Goal: Information Seeking & Learning: Learn about a topic

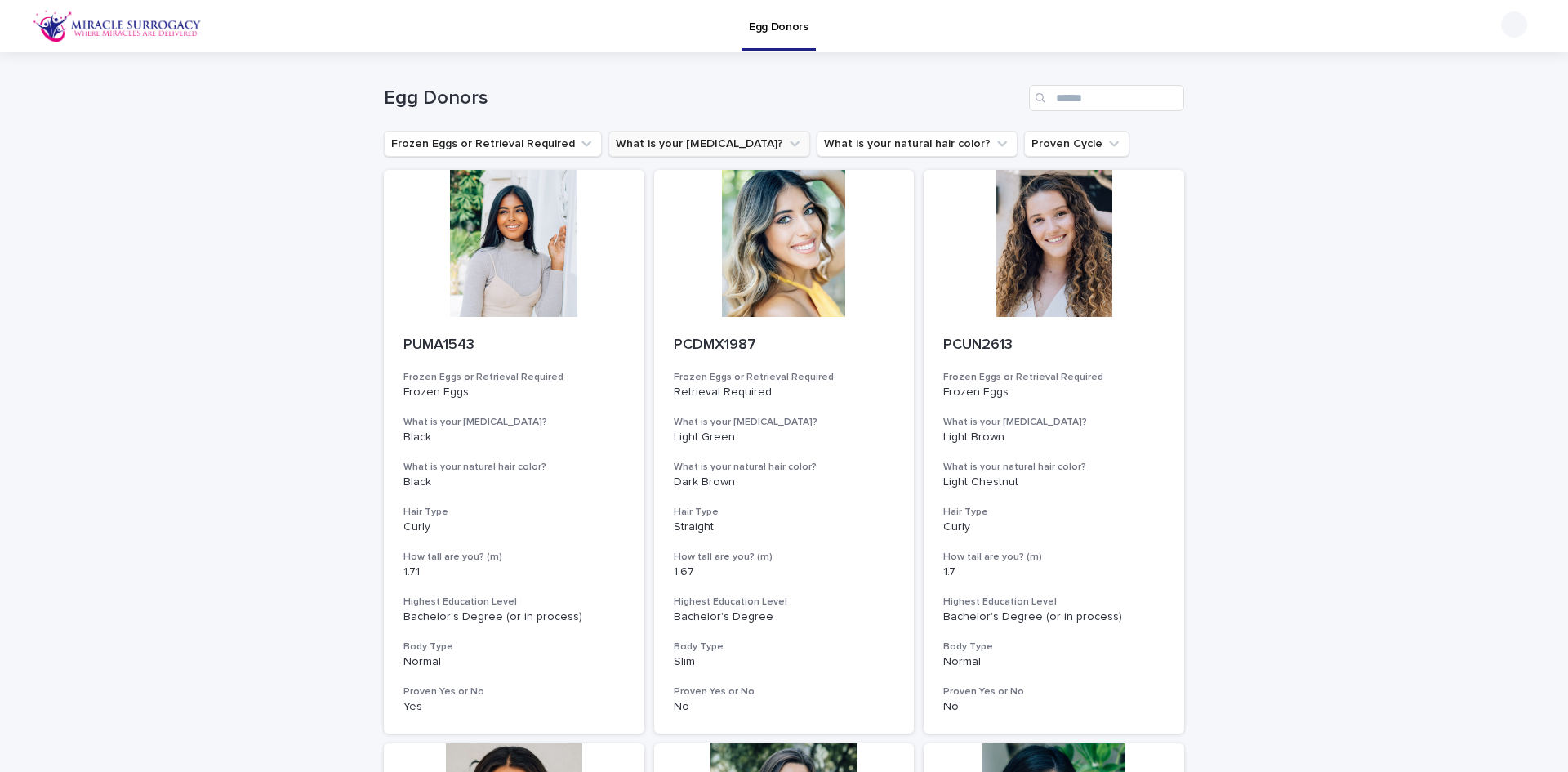
click at [786, 141] on icon "What is your eye color?" at bounding box center [794, 143] width 16 height 16
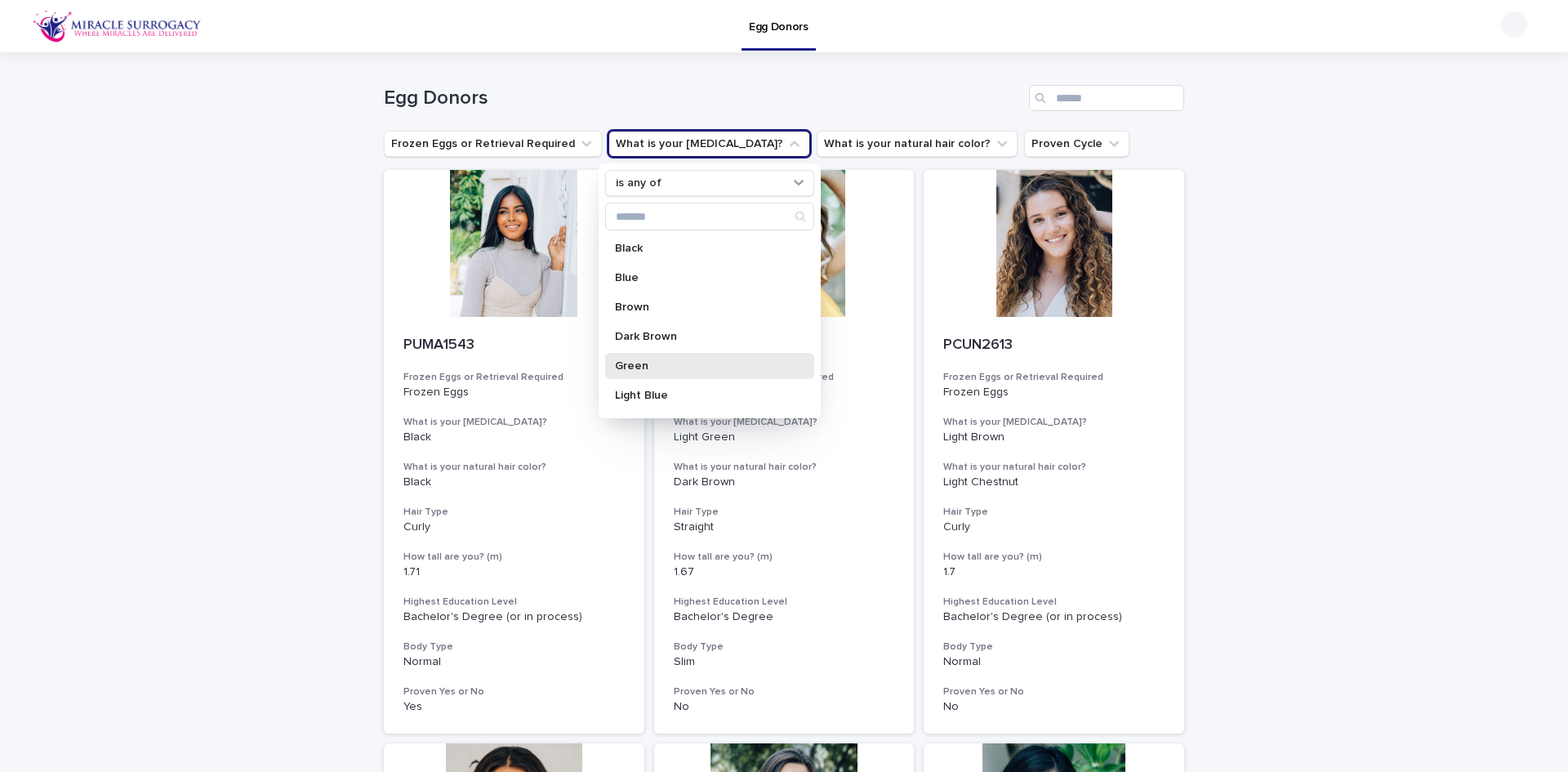
click at [668, 363] on p "Green" at bounding box center [702, 366] width 174 height 12
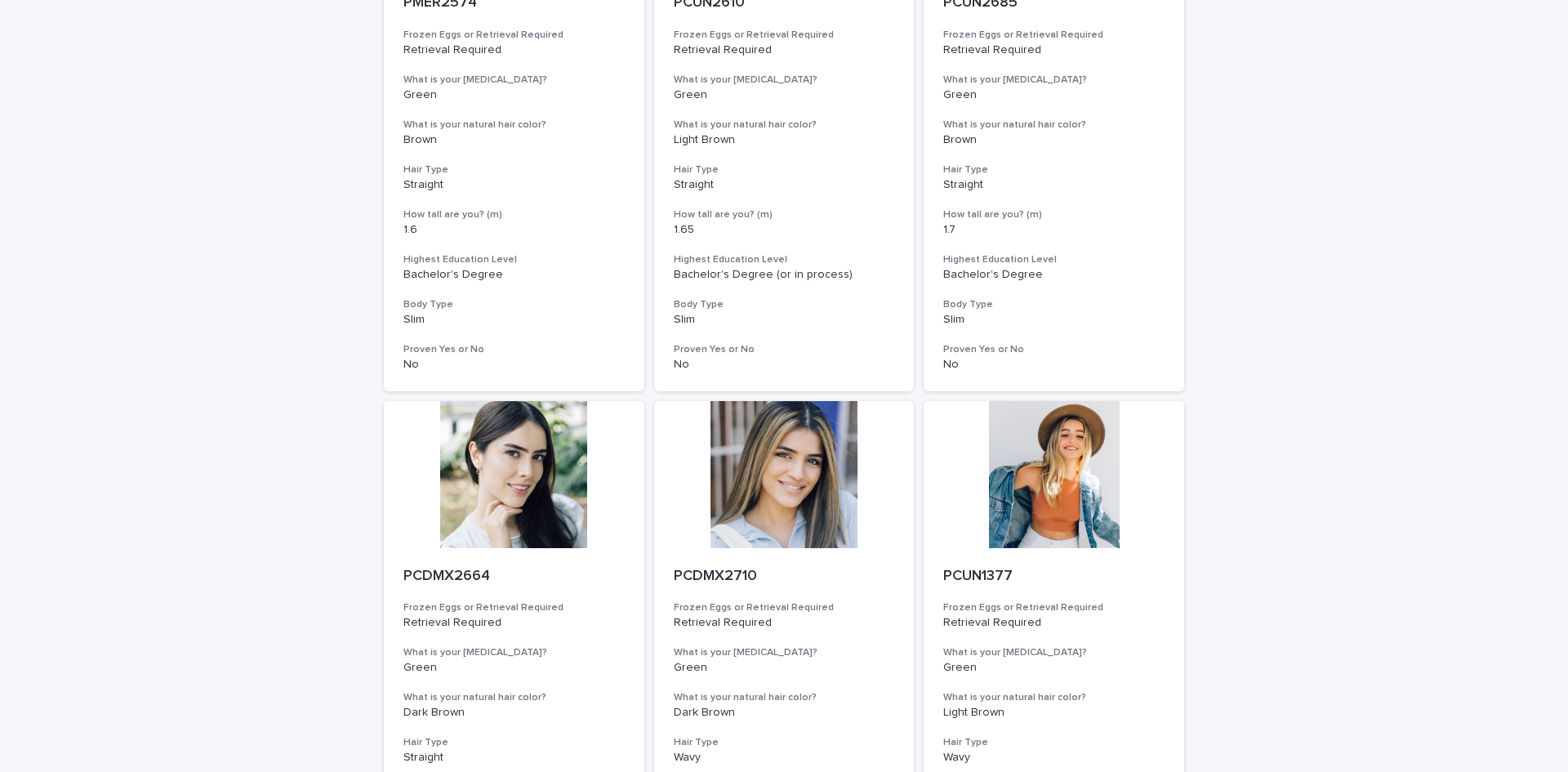
scroll to position [653, 0]
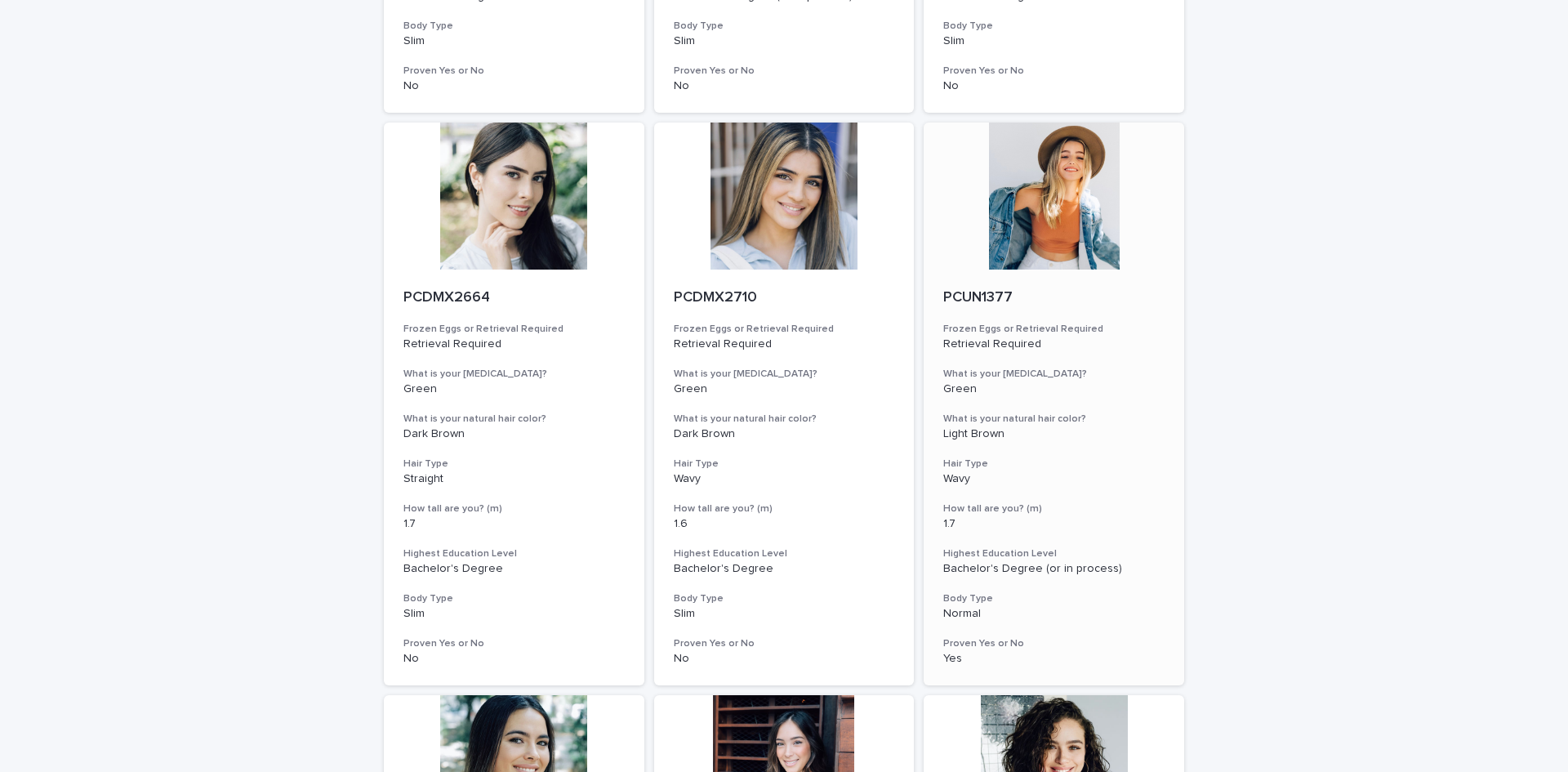
click at [1075, 201] on div at bounding box center [1054, 196] width 260 height 147
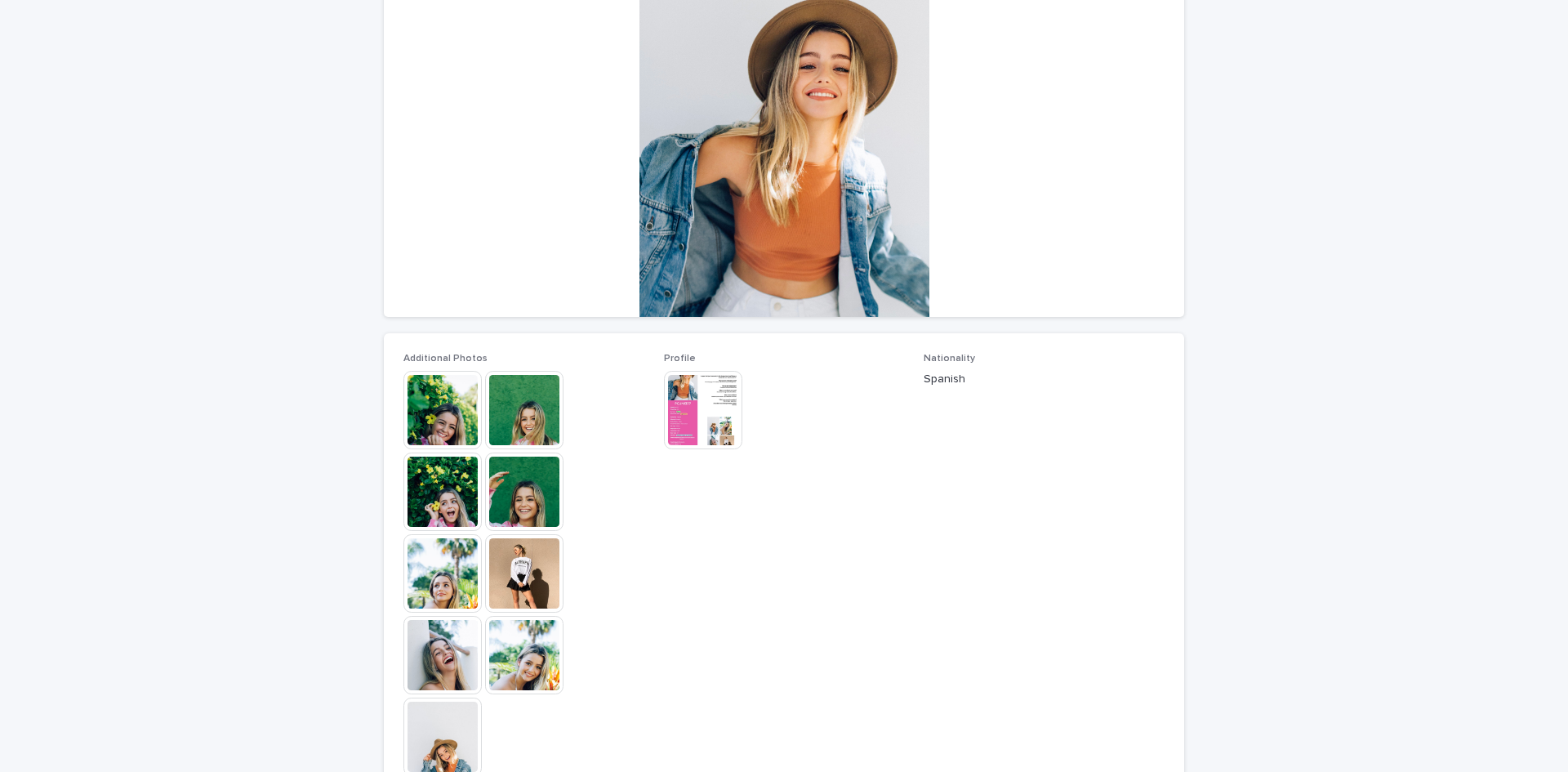
scroll to position [245, 0]
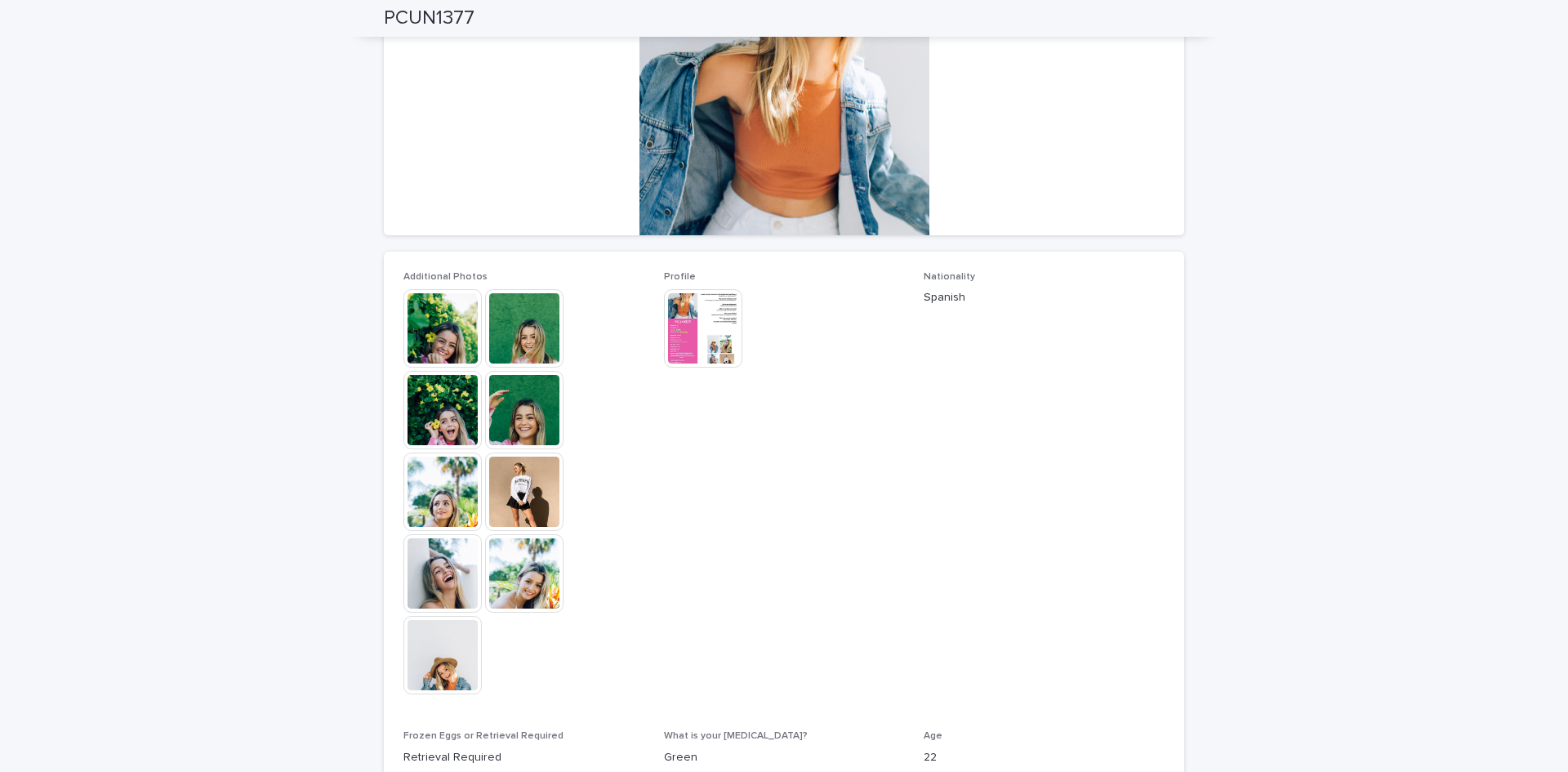
click at [422, 568] on img at bounding box center [443, 573] width 79 height 79
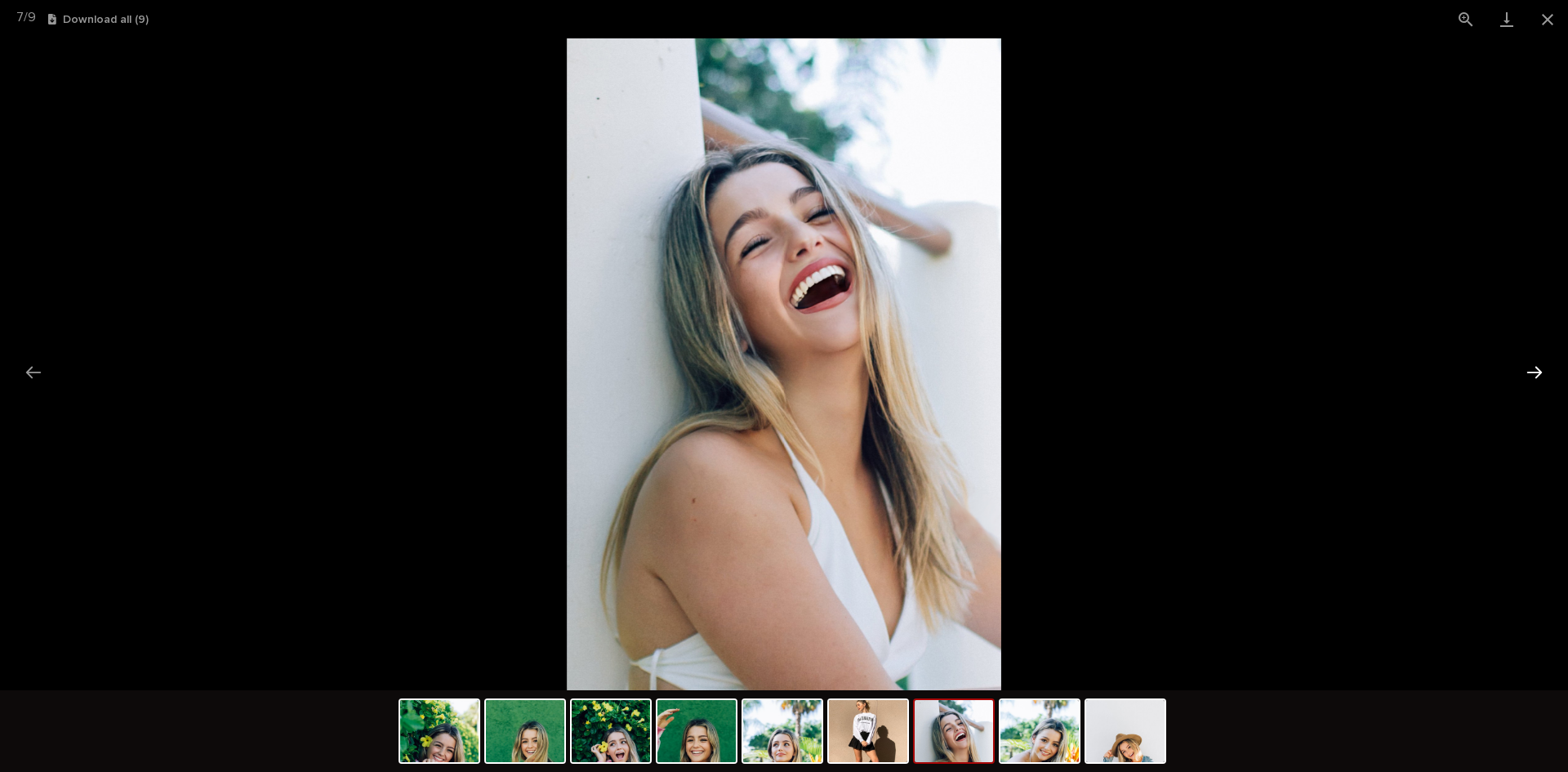
click at [1538, 373] on button "Next slide" at bounding box center [1534, 372] width 35 height 32
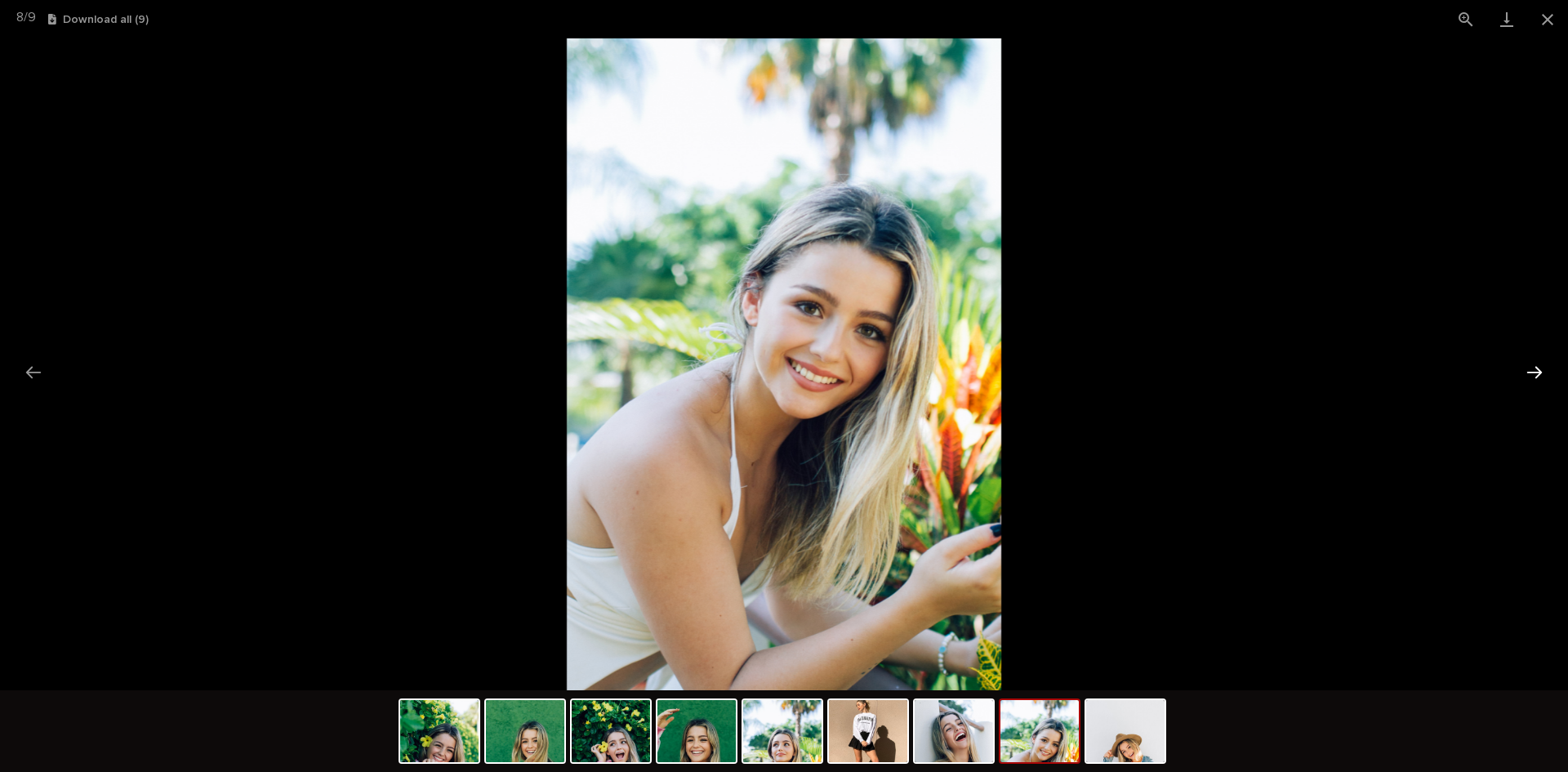
click at [1537, 368] on button "Next slide" at bounding box center [1534, 372] width 35 height 32
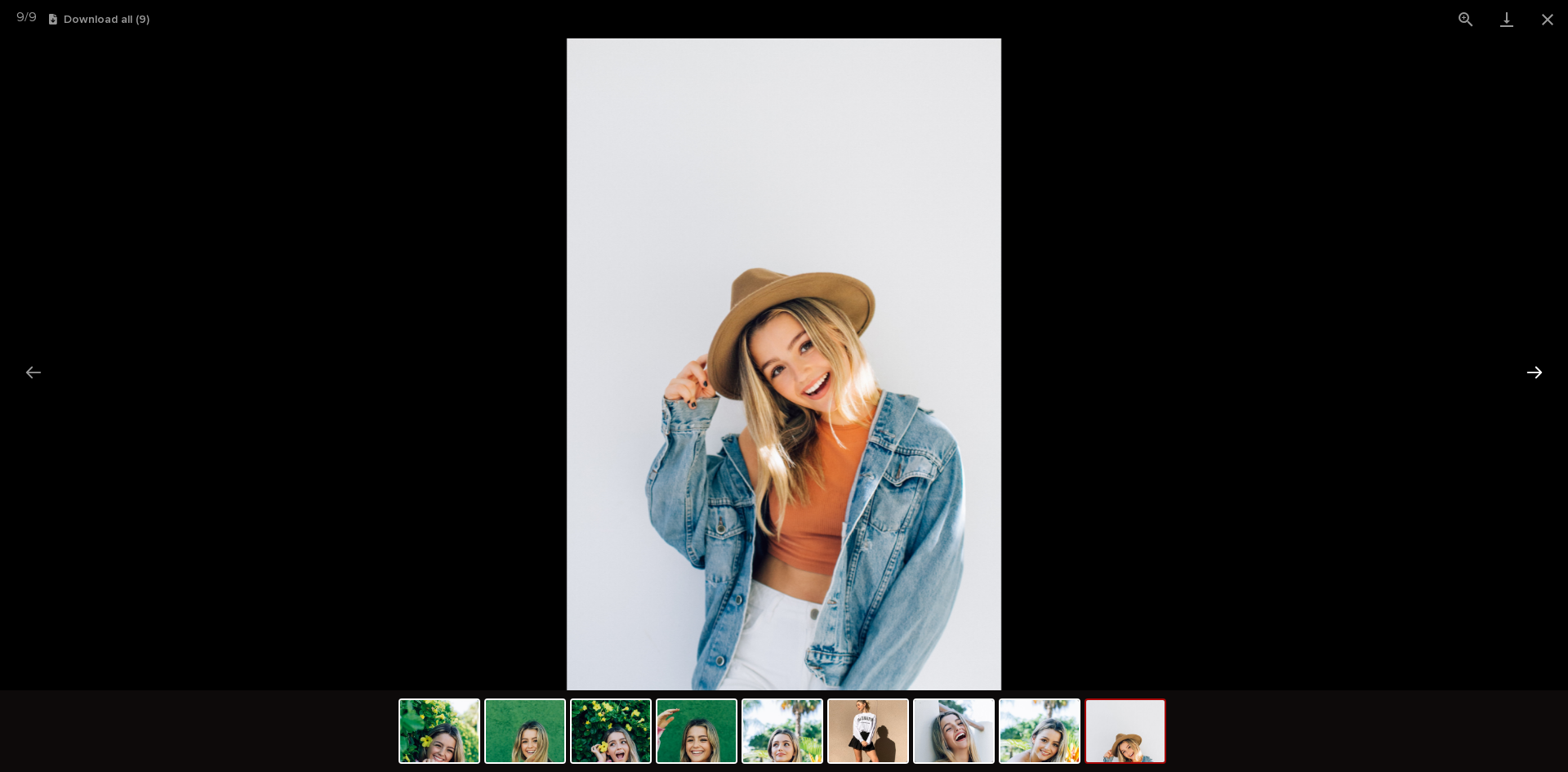
click at [1537, 368] on button "Next slide" at bounding box center [1534, 372] width 35 height 32
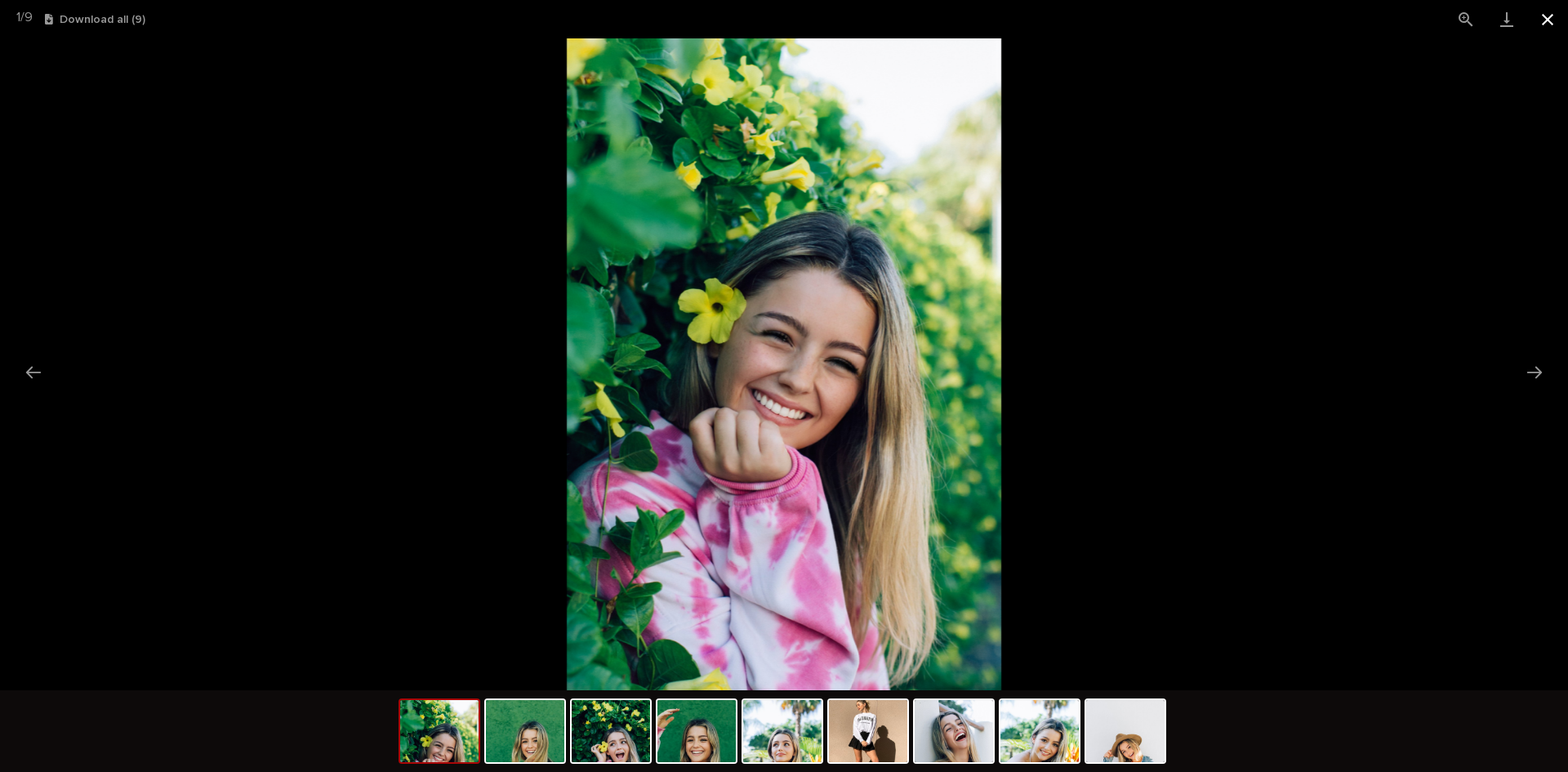
click at [1547, 17] on button "Close gallery" at bounding box center [1548, 19] width 41 height 38
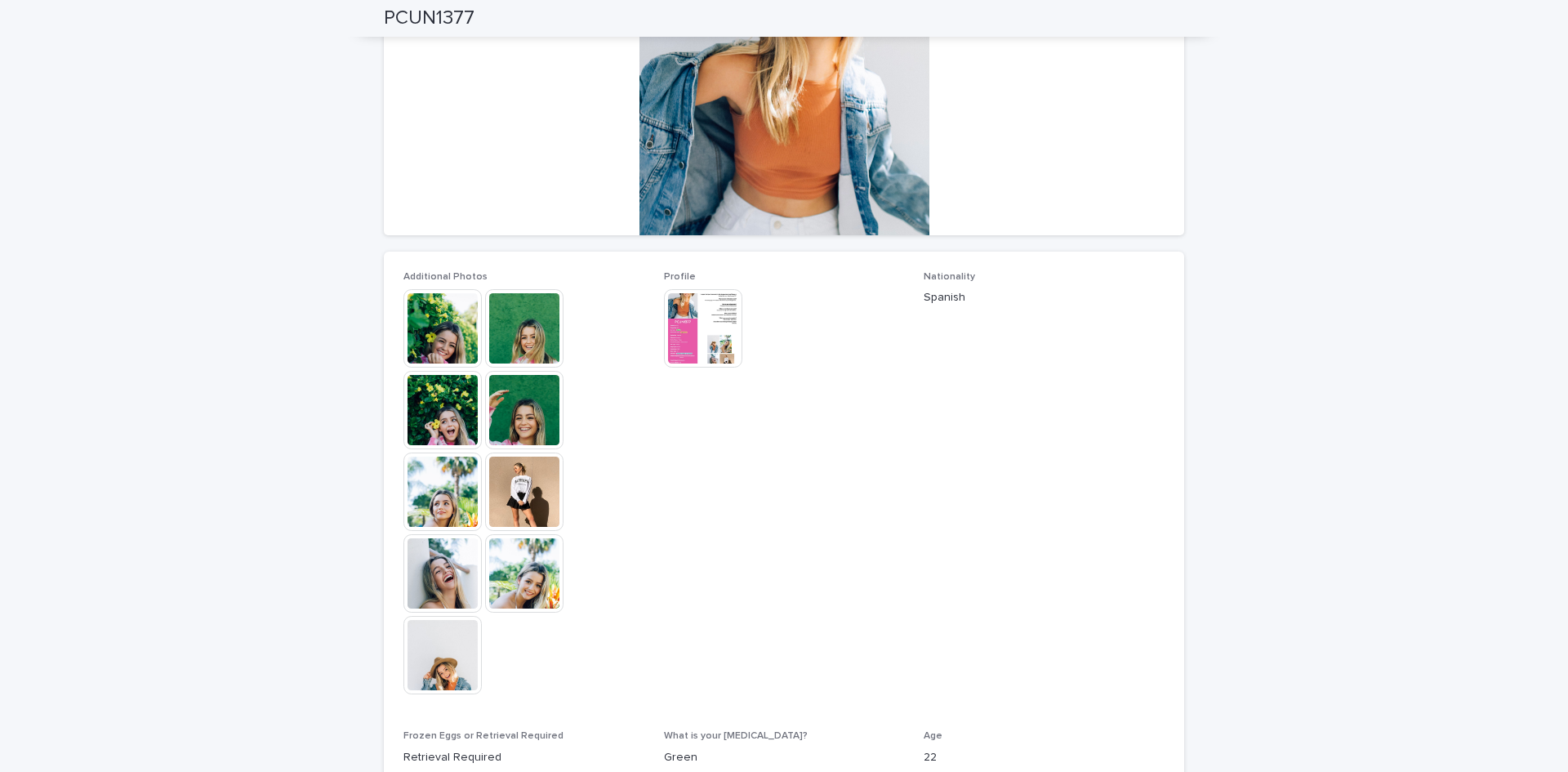
click at [684, 328] on img at bounding box center [703, 328] width 79 height 79
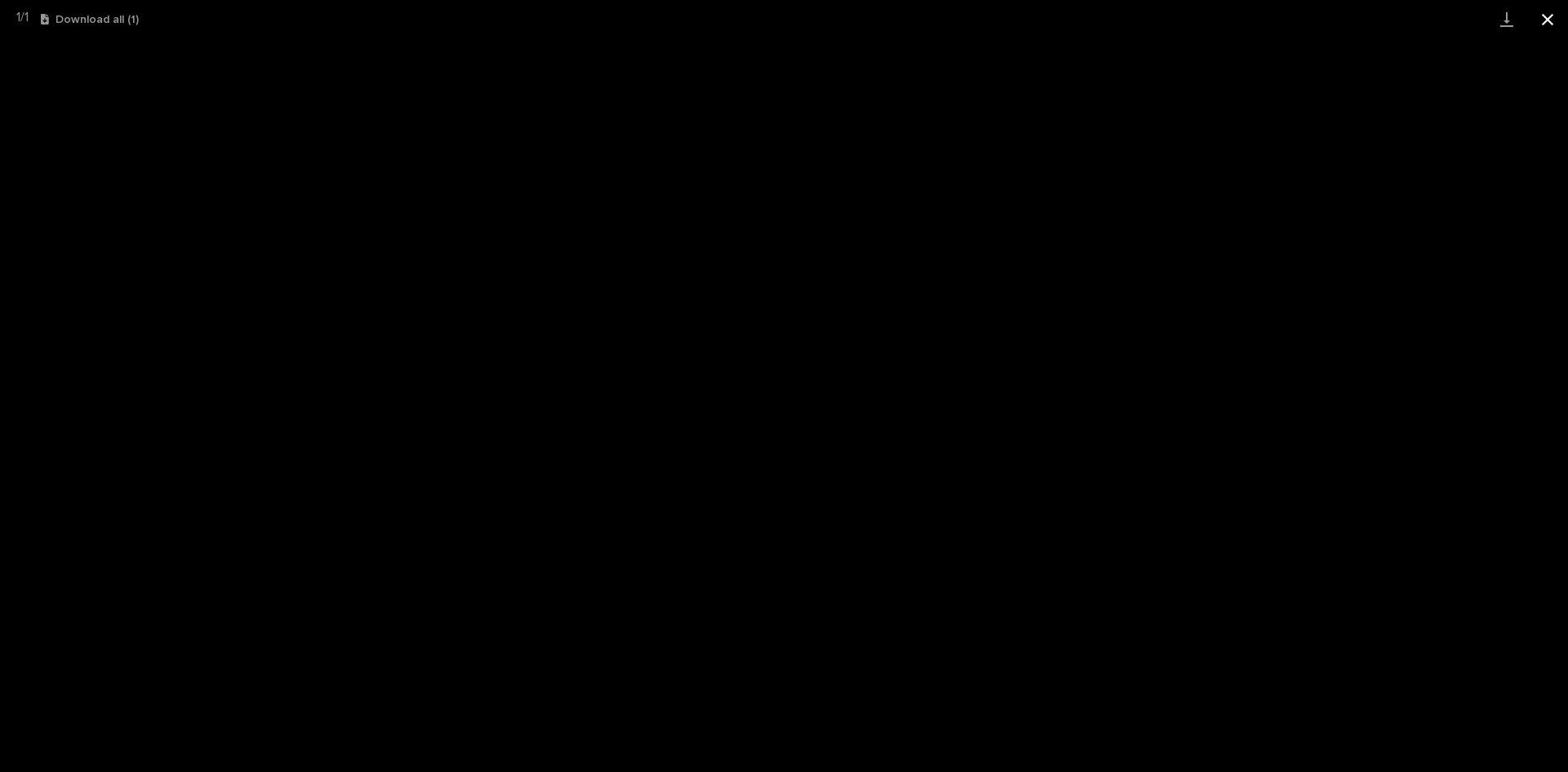
click at [1552, 20] on button "Close gallery" at bounding box center [1548, 19] width 41 height 38
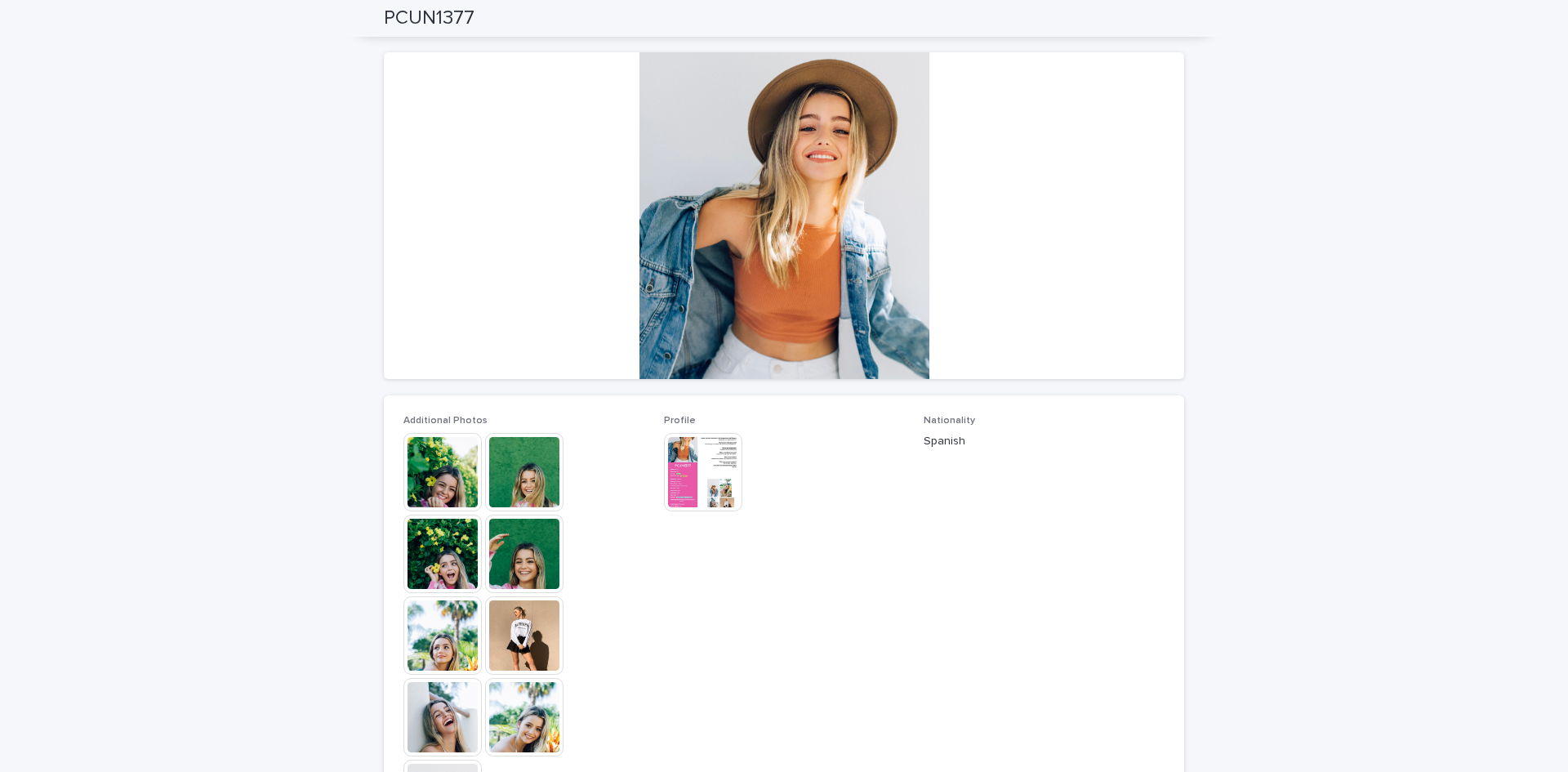
scroll to position [0, 0]
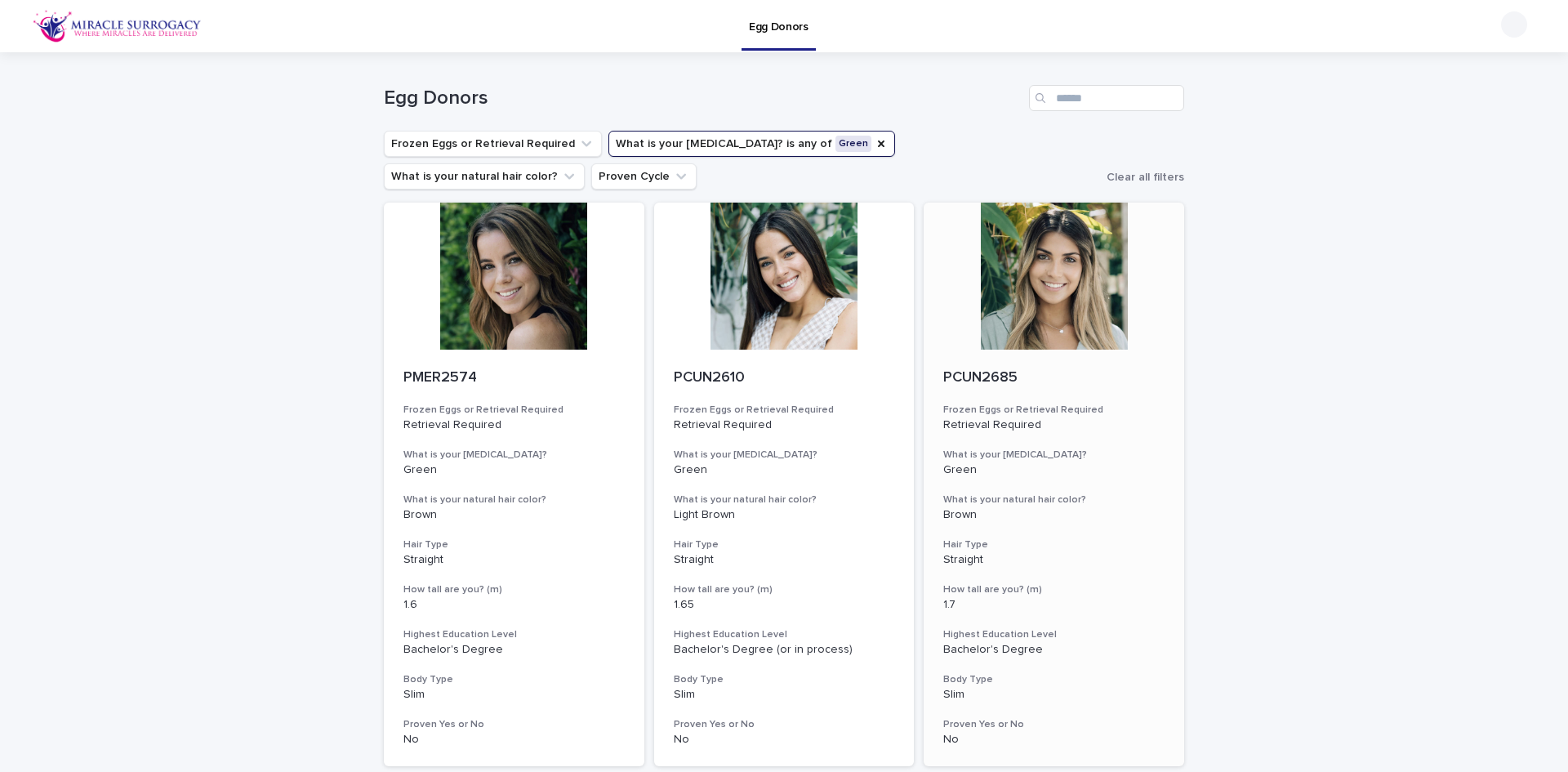
click at [1057, 258] on div at bounding box center [1054, 276] width 260 height 147
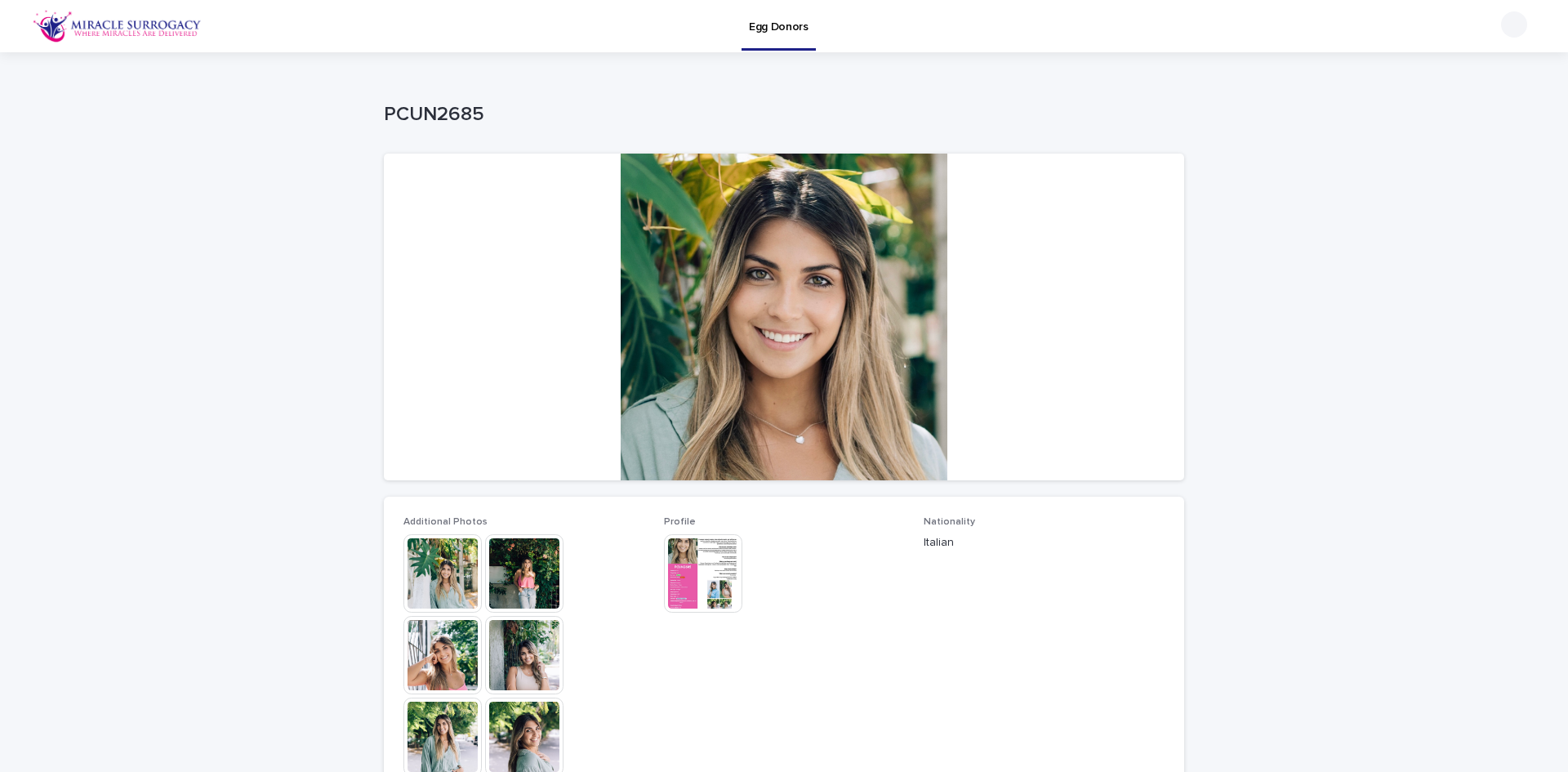
click at [454, 564] on img at bounding box center [443, 573] width 79 height 79
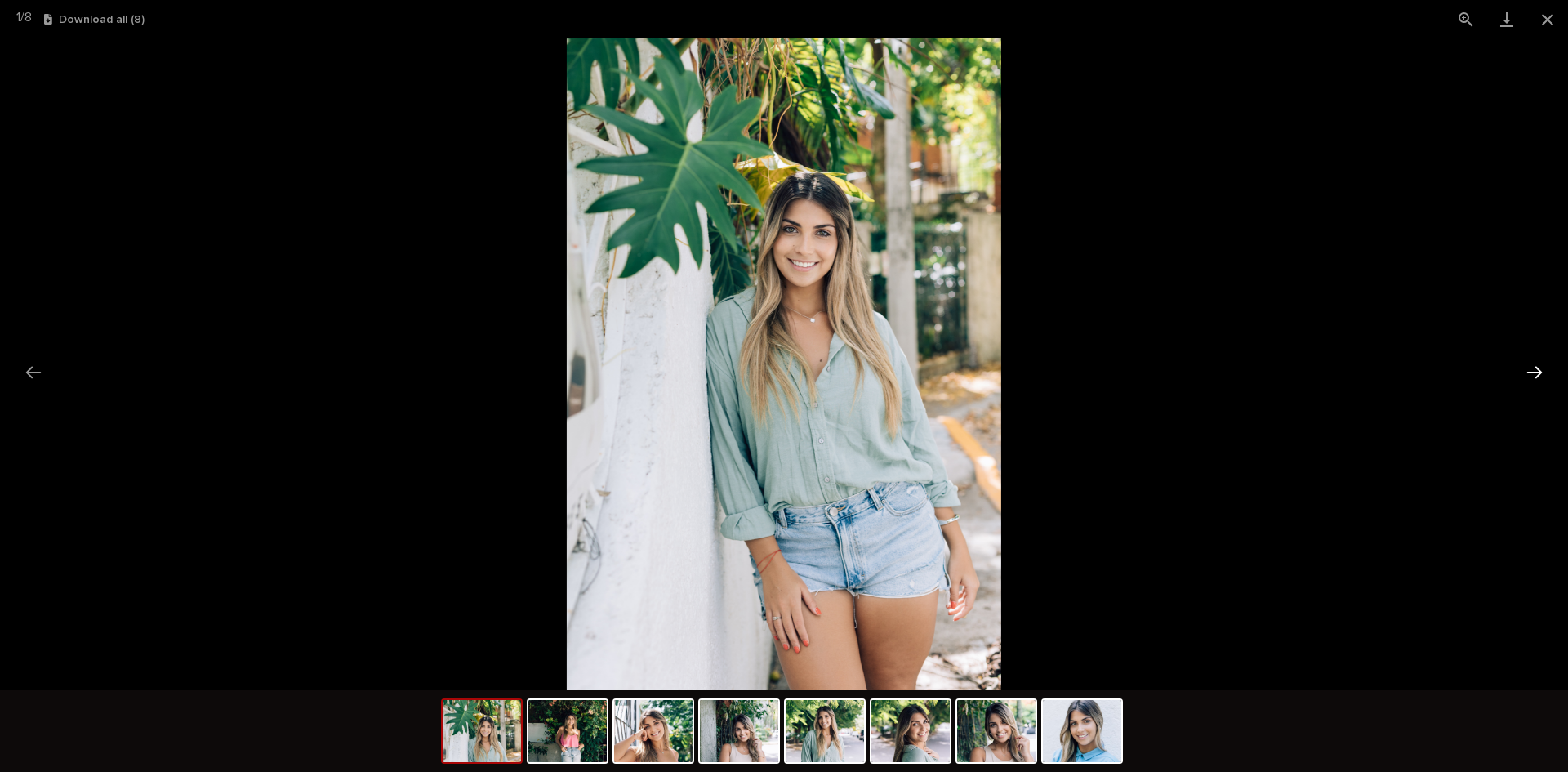
click at [1535, 367] on button "Next slide" at bounding box center [1534, 372] width 35 height 32
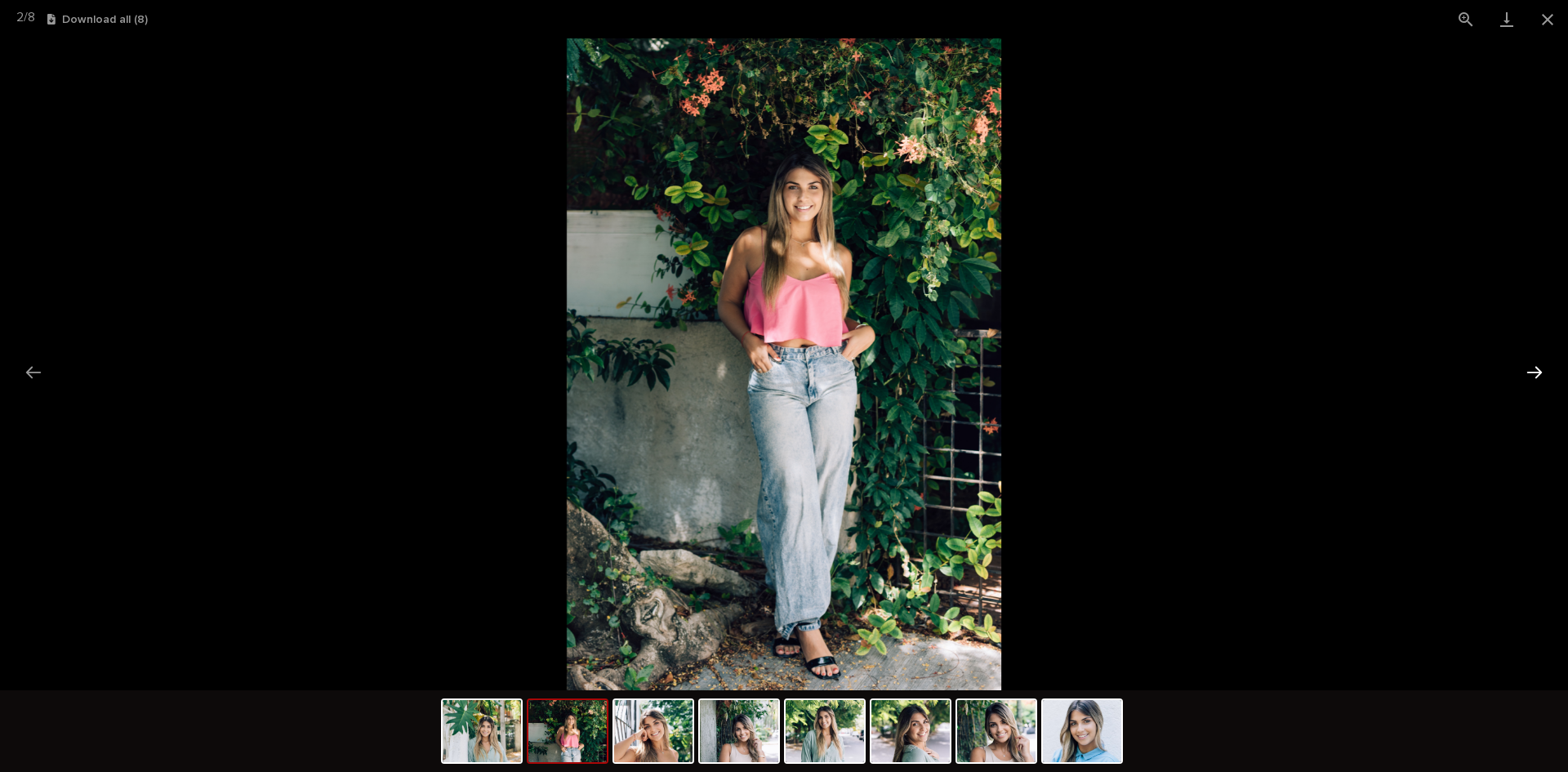
click at [1535, 367] on button "Next slide" at bounding box center [1534, 372] width 35 height 32
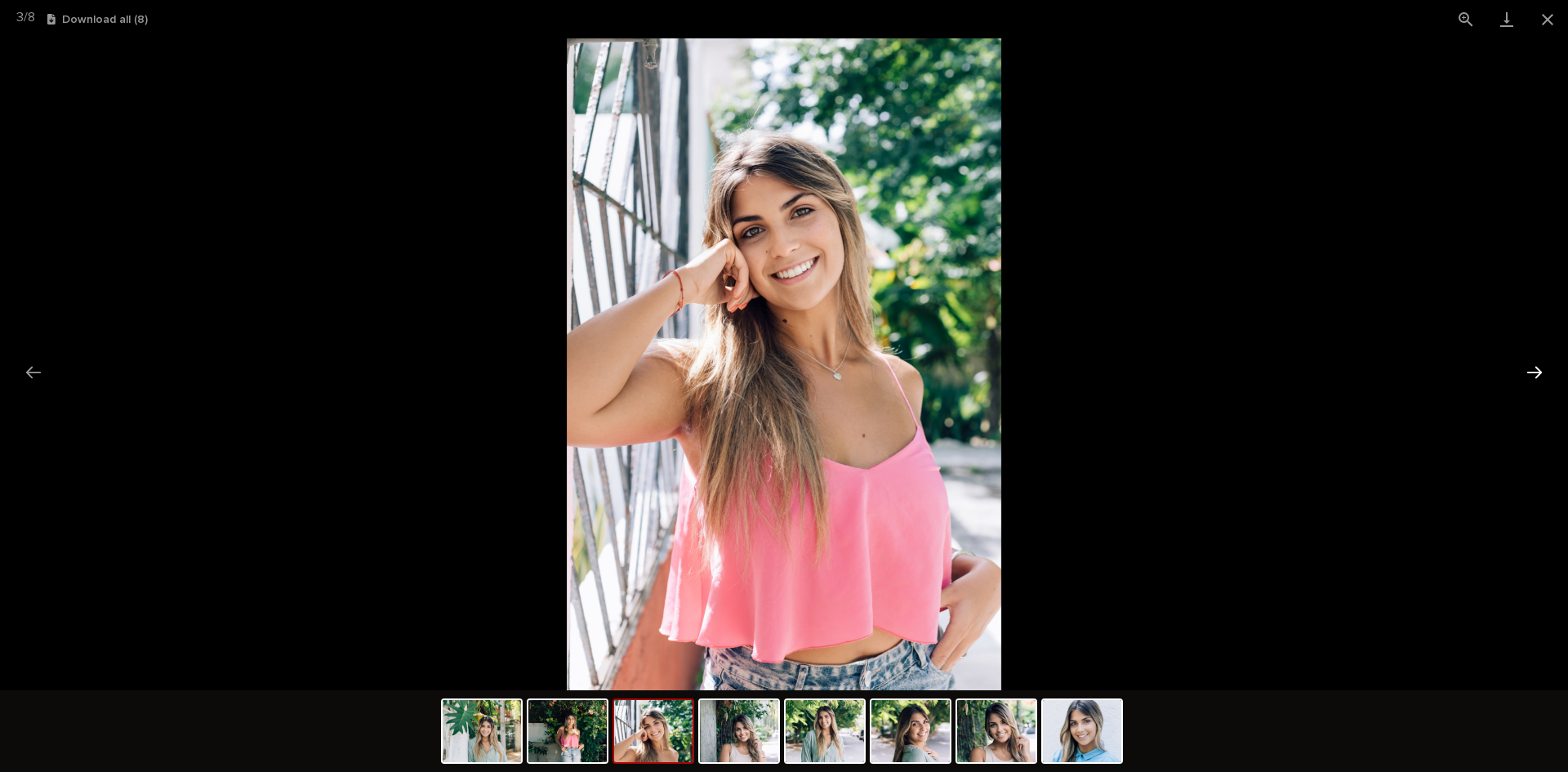
click at [1535, 367] on button "Next slide" at bounding box center [1534, 372] width 35 height 32
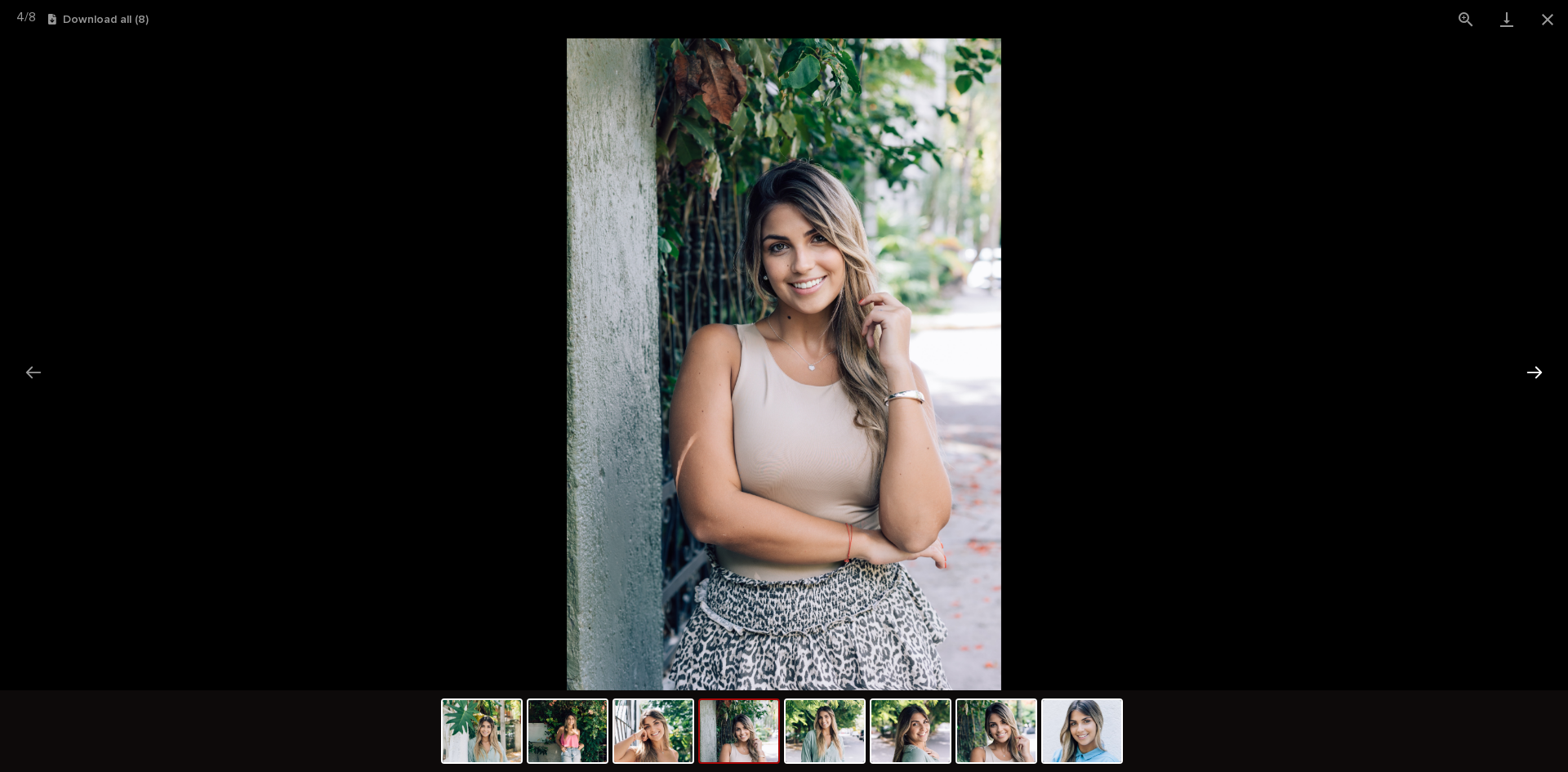
click at [1535, 367] on button "Next slide" at bounding box center [1534, 372] width 35 height 32
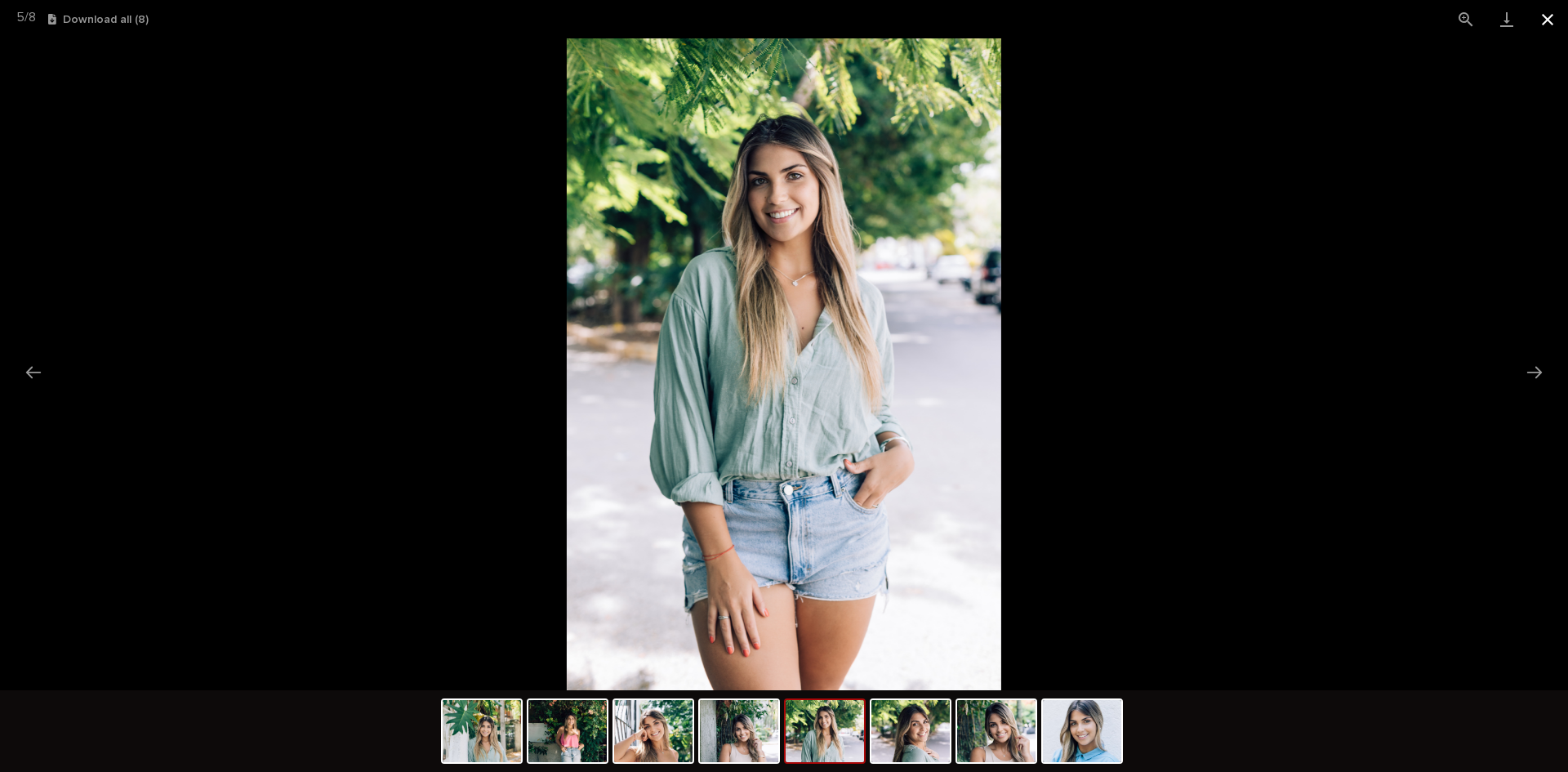
click at [1544, 19] on button "Close gallery" at bounding box center [1548, 19] width 41 height 38
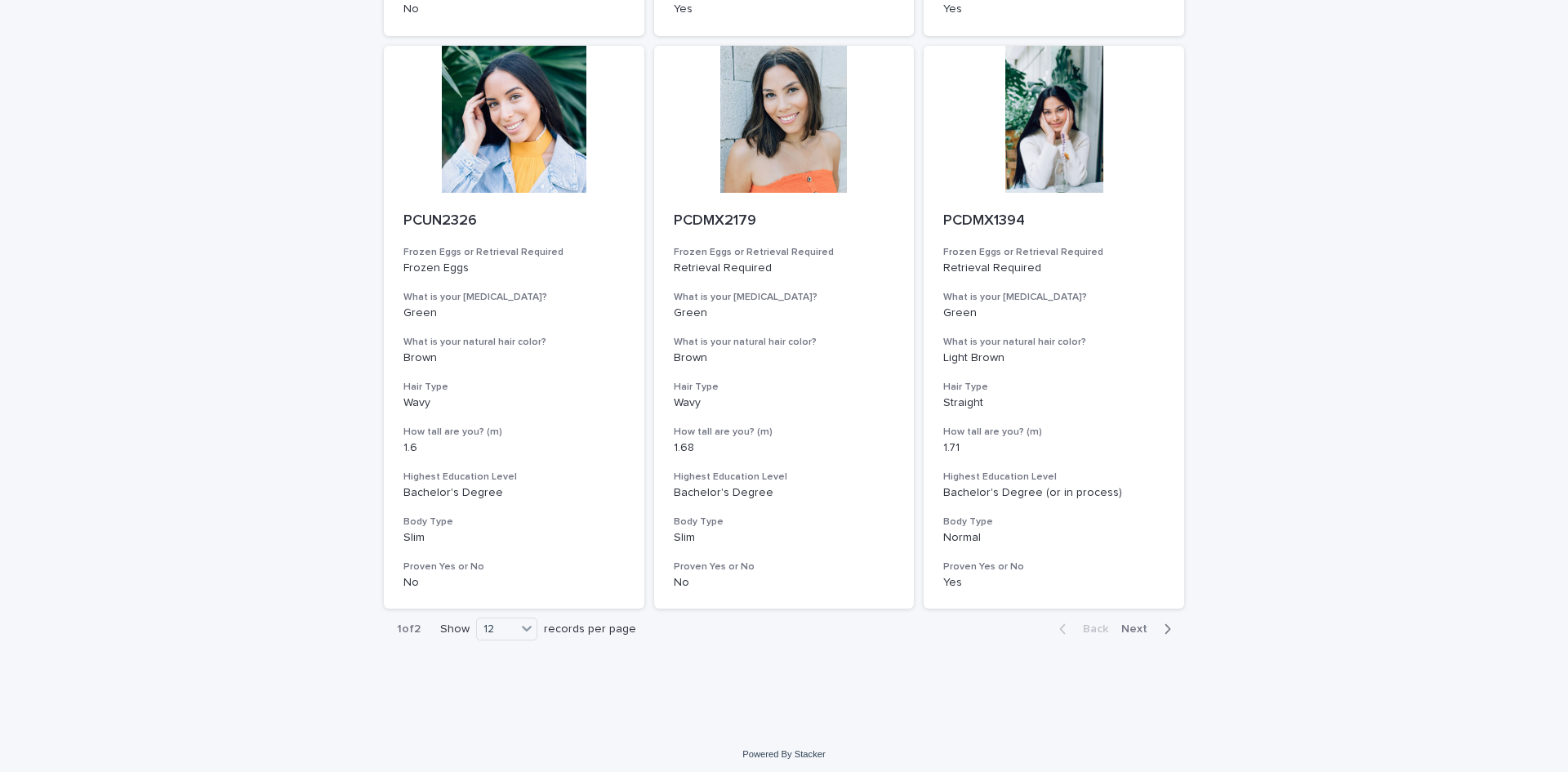
scroll to position [1879, 0]
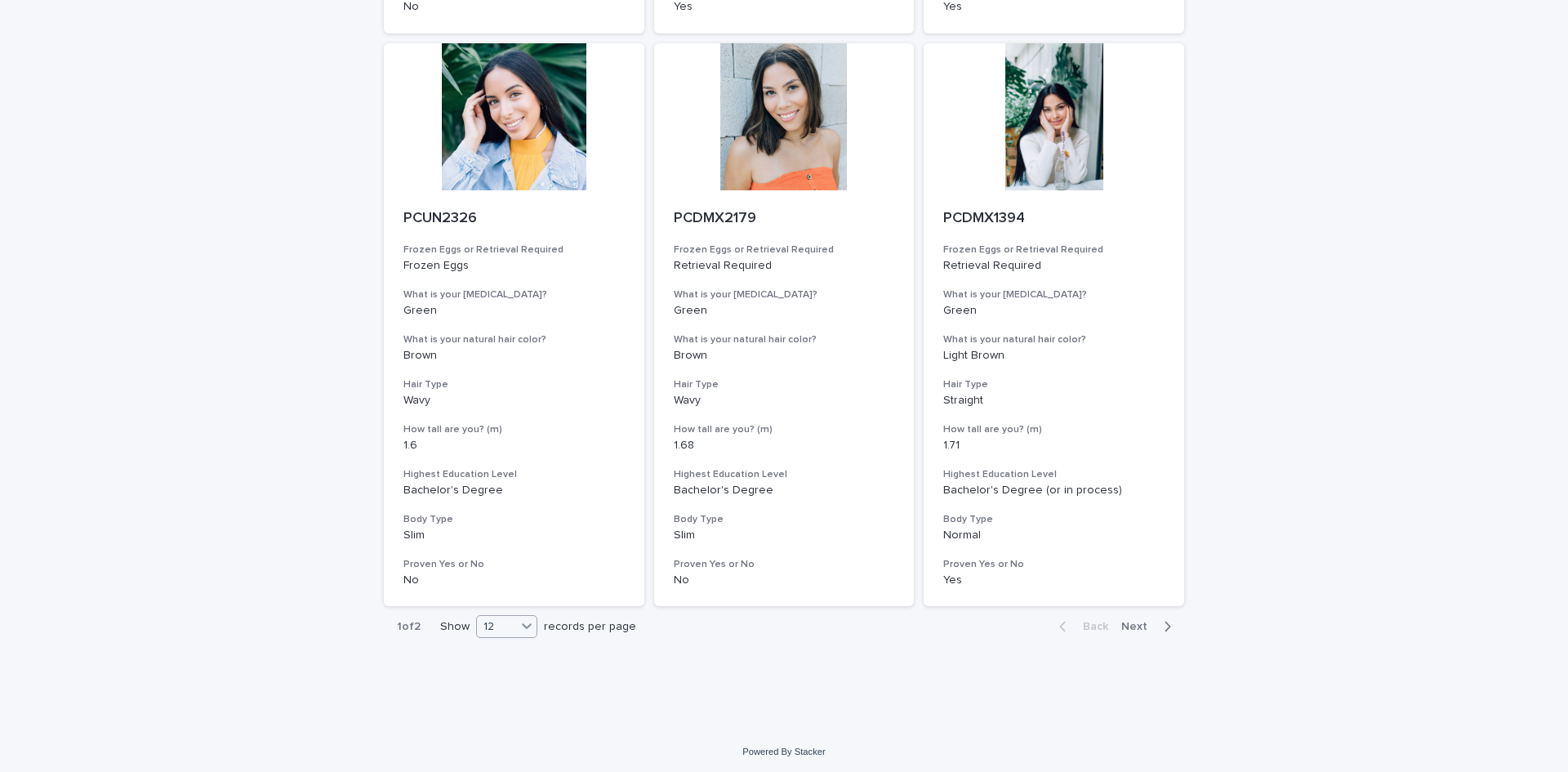
click at [521, 629] on icon at bounding box center [527, 625] width 16 height 16
click at [508, 683] on div "36" at bounding box center [502, 688] width 59 height 19
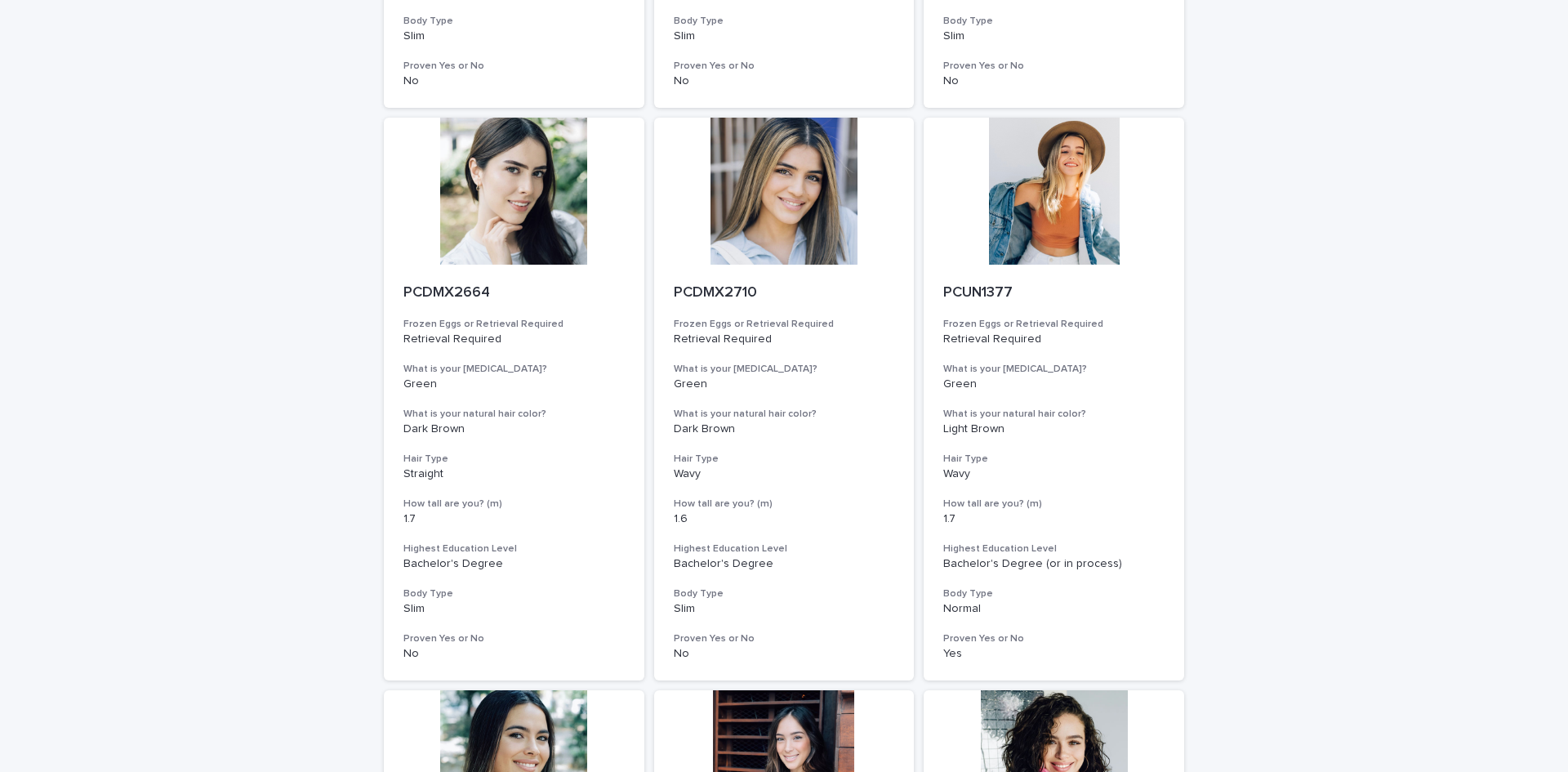
scroll to position [0, 0]
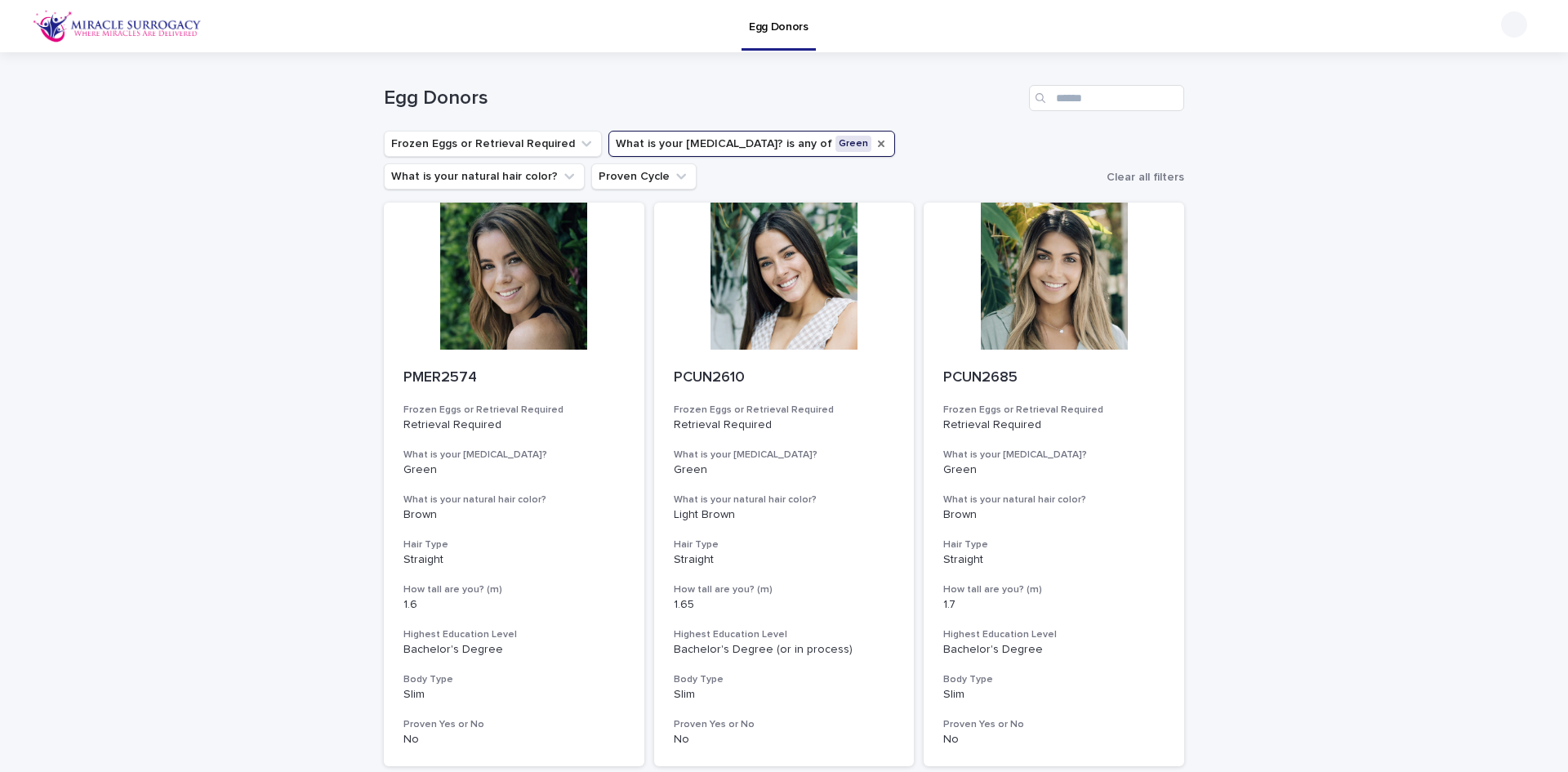
click at [875, 147] on icon "What is your eye color?" at bounding box center [881, 143] width 13 height 13
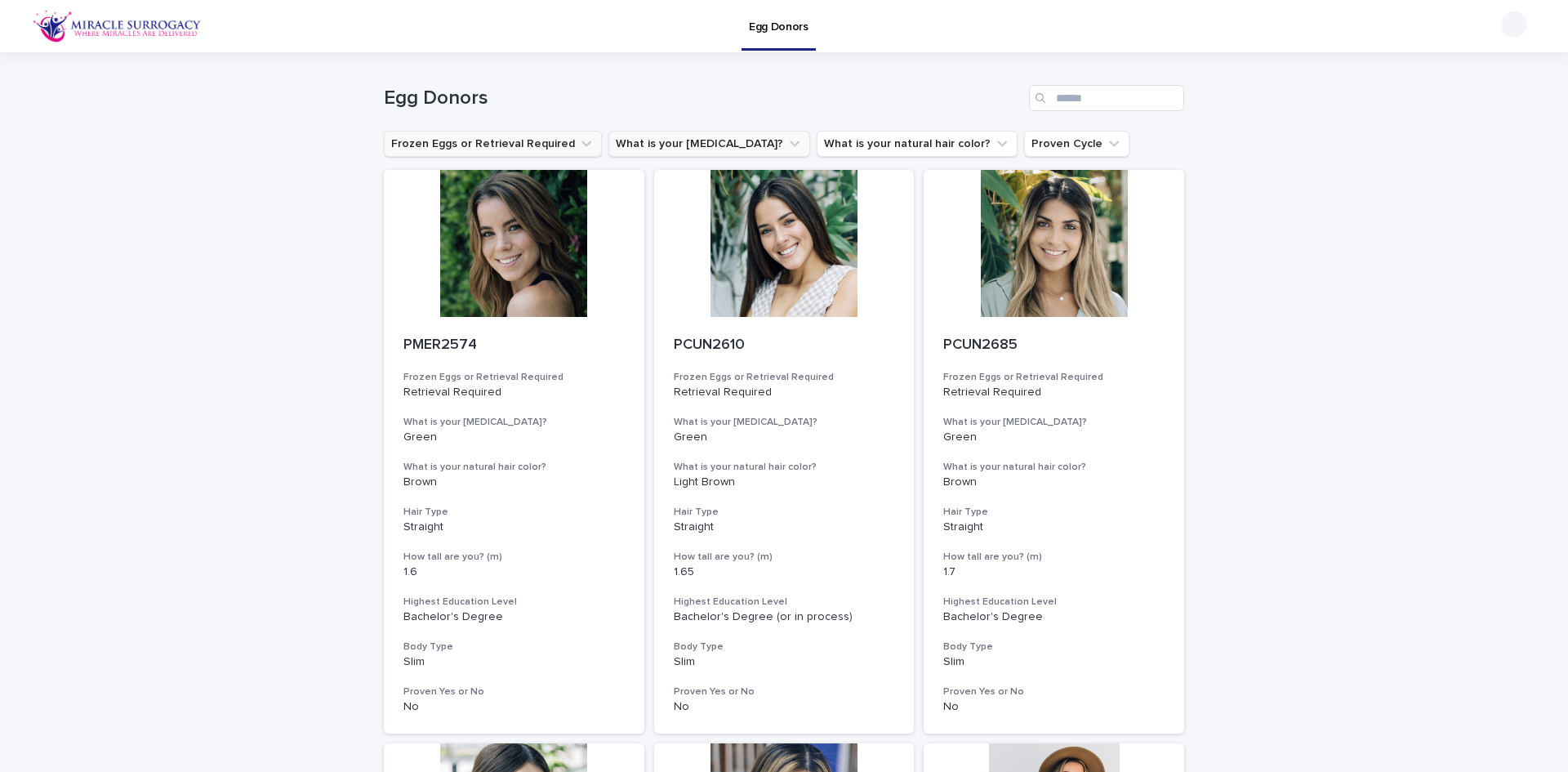
click at [578, 142] on icon "Frozen Eggs or Retrieval Required" at bounding box center [586, 143] width 16 height 16
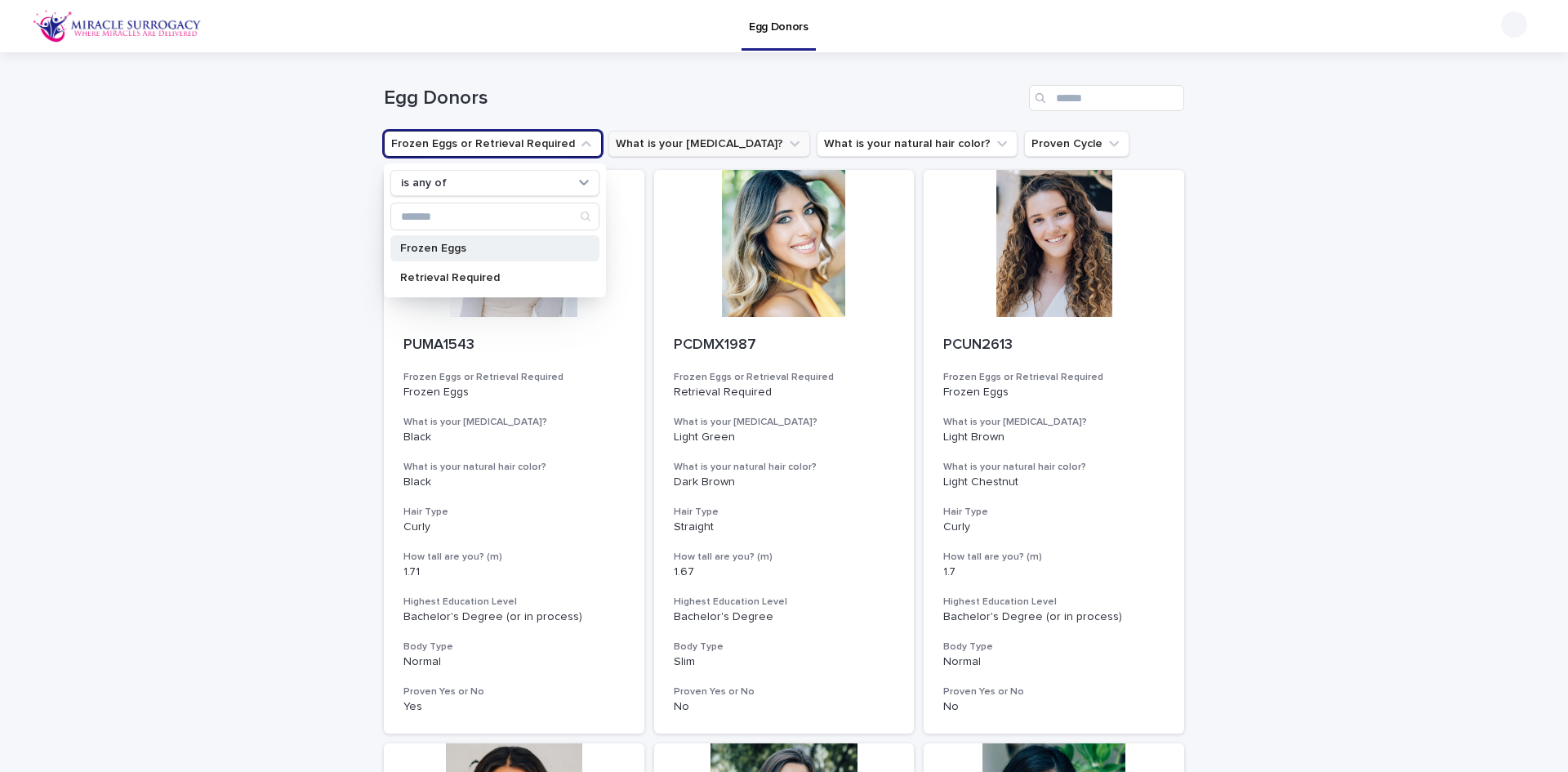
click at [469, 247] on p "Frozen Eggs" at bounding box center [487, 248] width 174 height 12
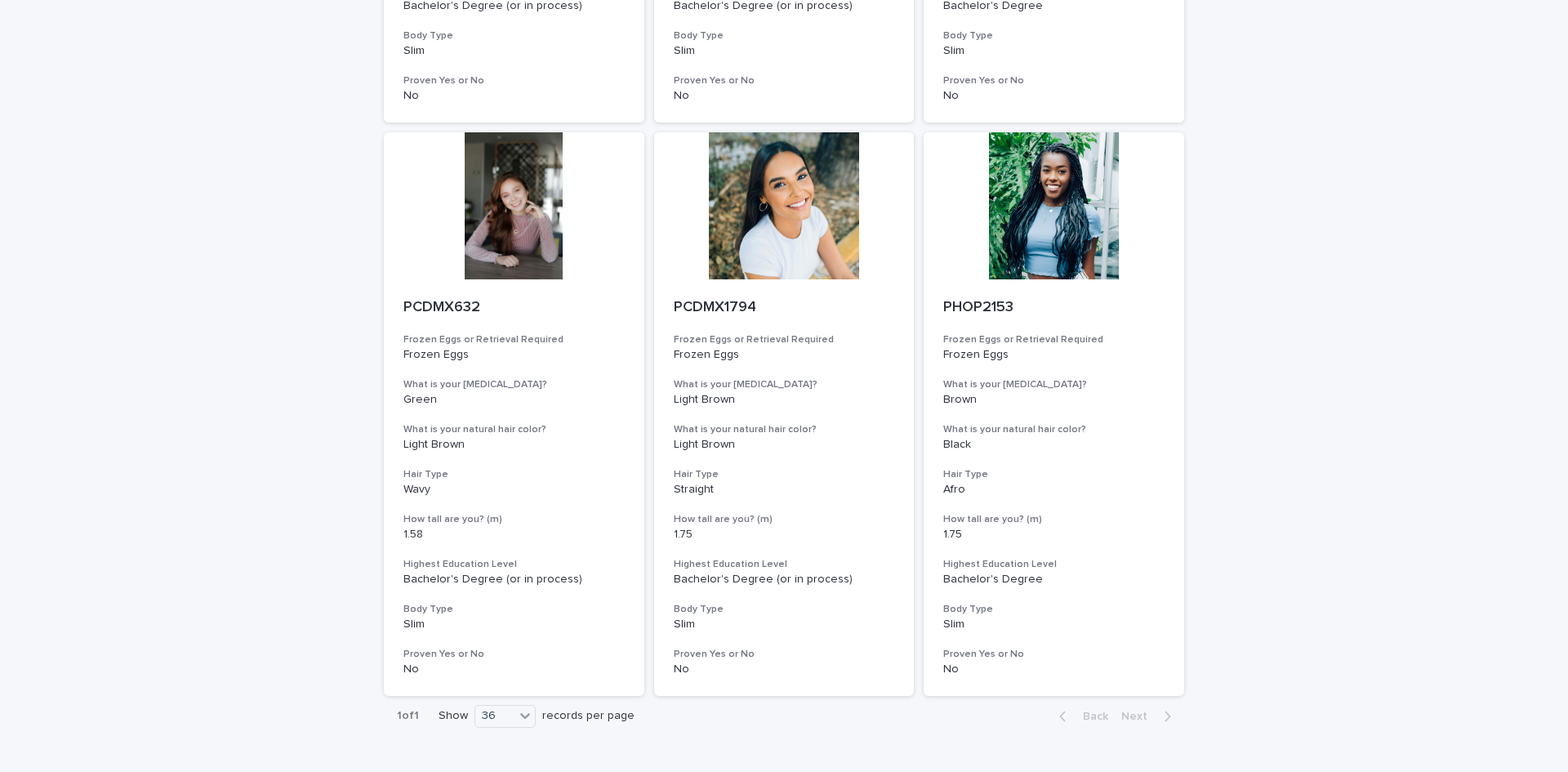
scroll to position [2940, 0]
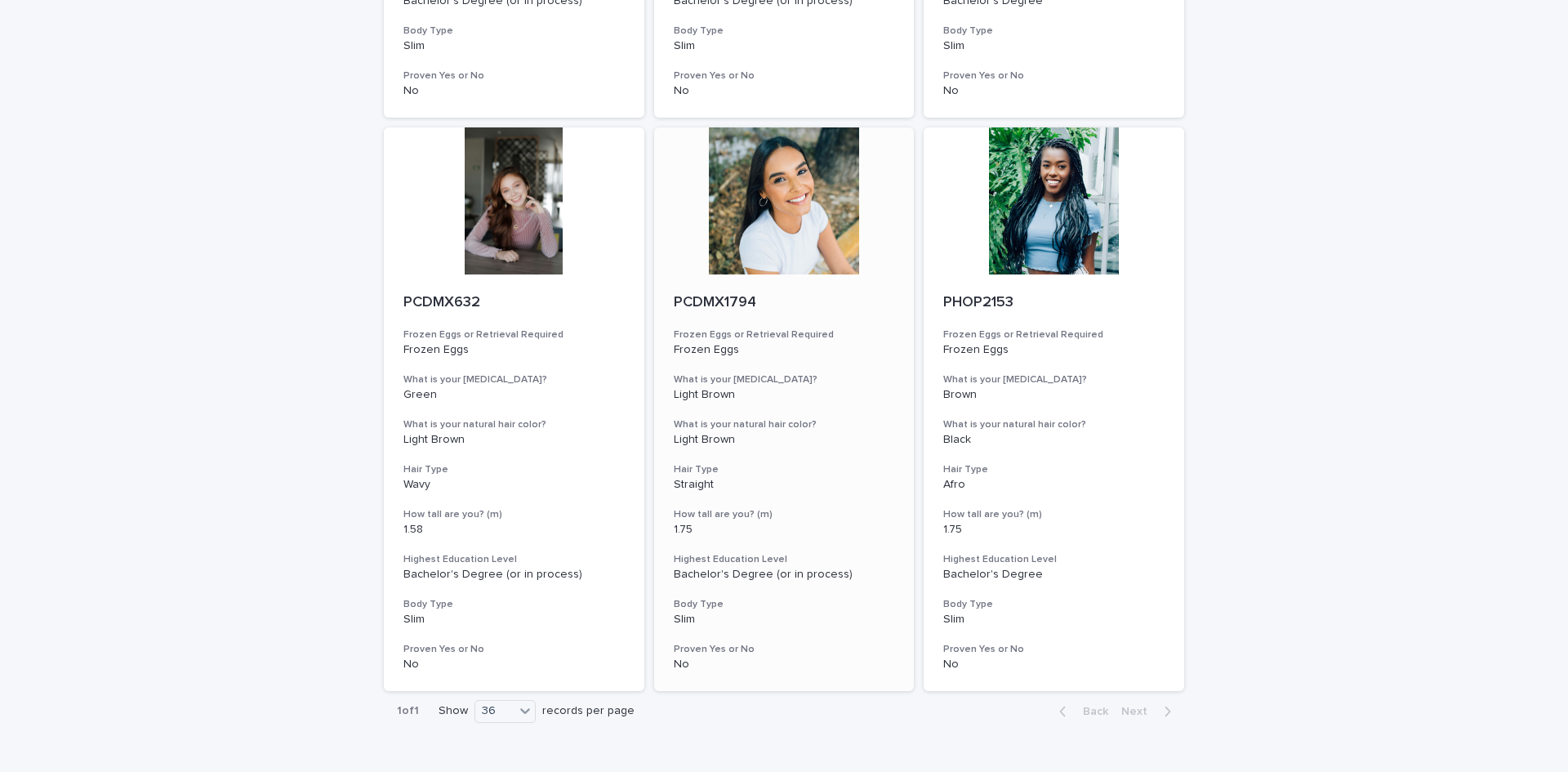
click at [782, 214] on div at bounding box center [784, 201] width 260 height 147
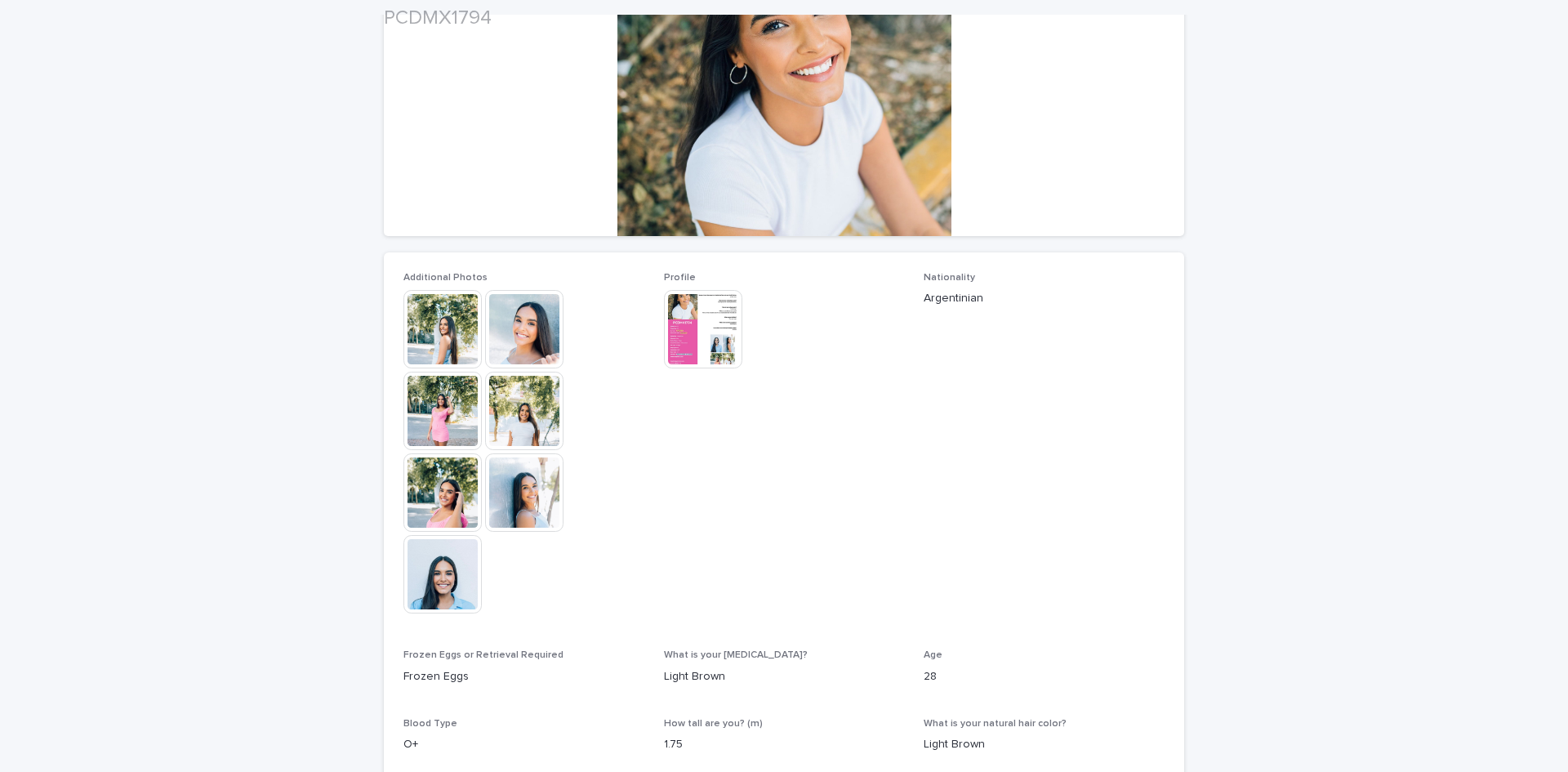
scroll to position [245, 0]
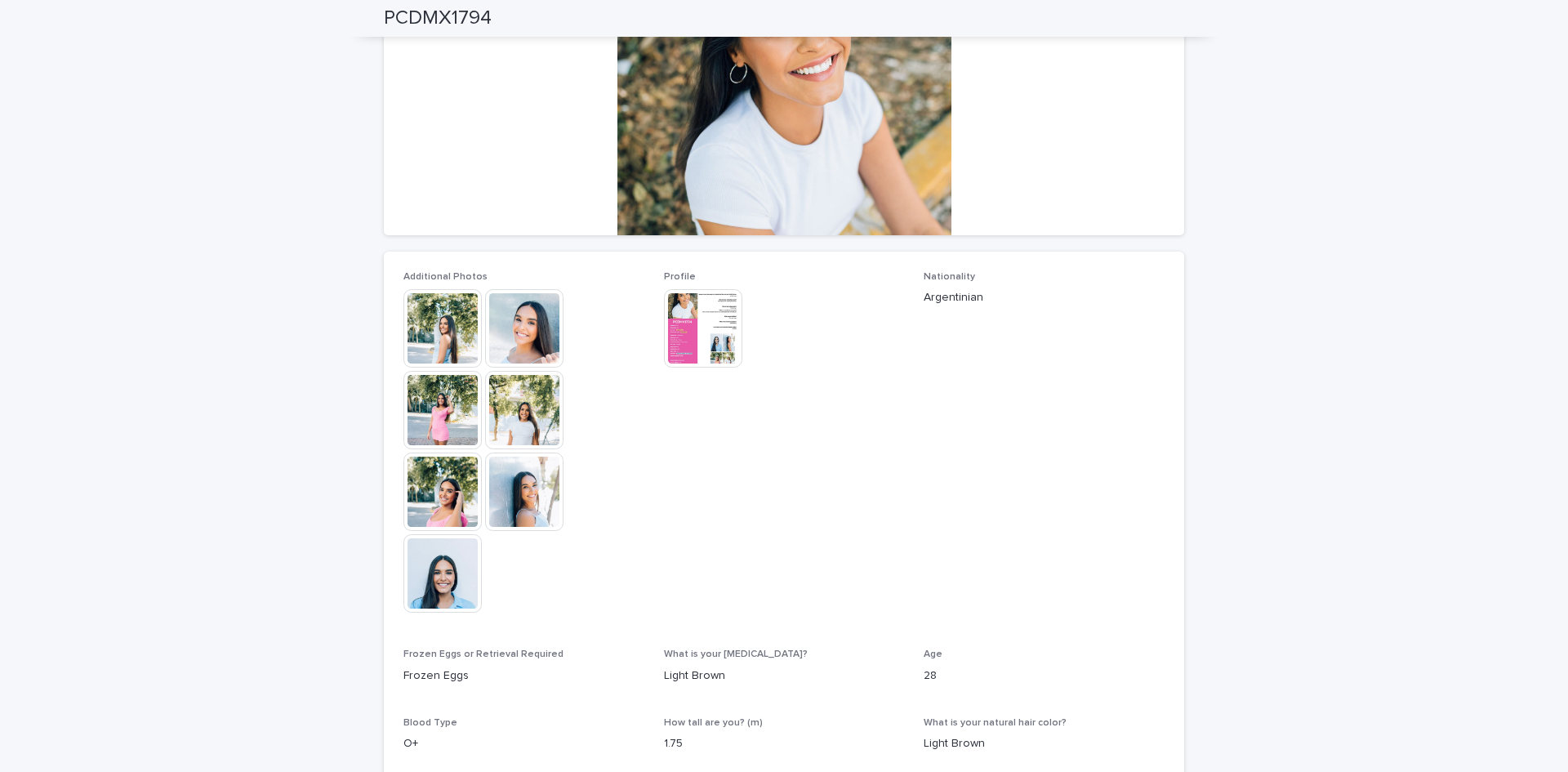
click at [436, 405] on img at bounding box center [443, 410] width 79 height 79
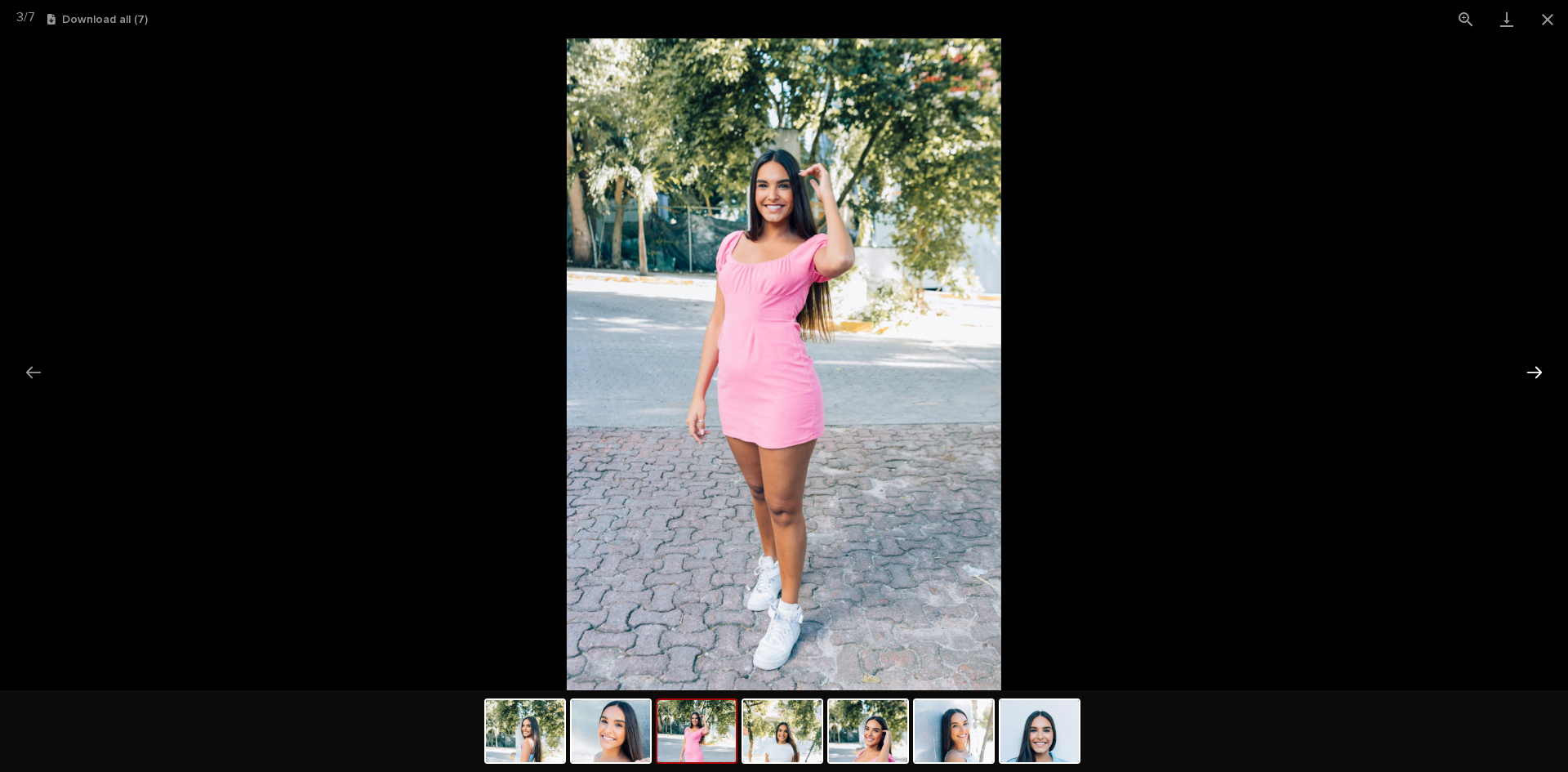
click at [1534, 368] on button "Next slide" at bounding box center [1534, 372] width 35 height 32
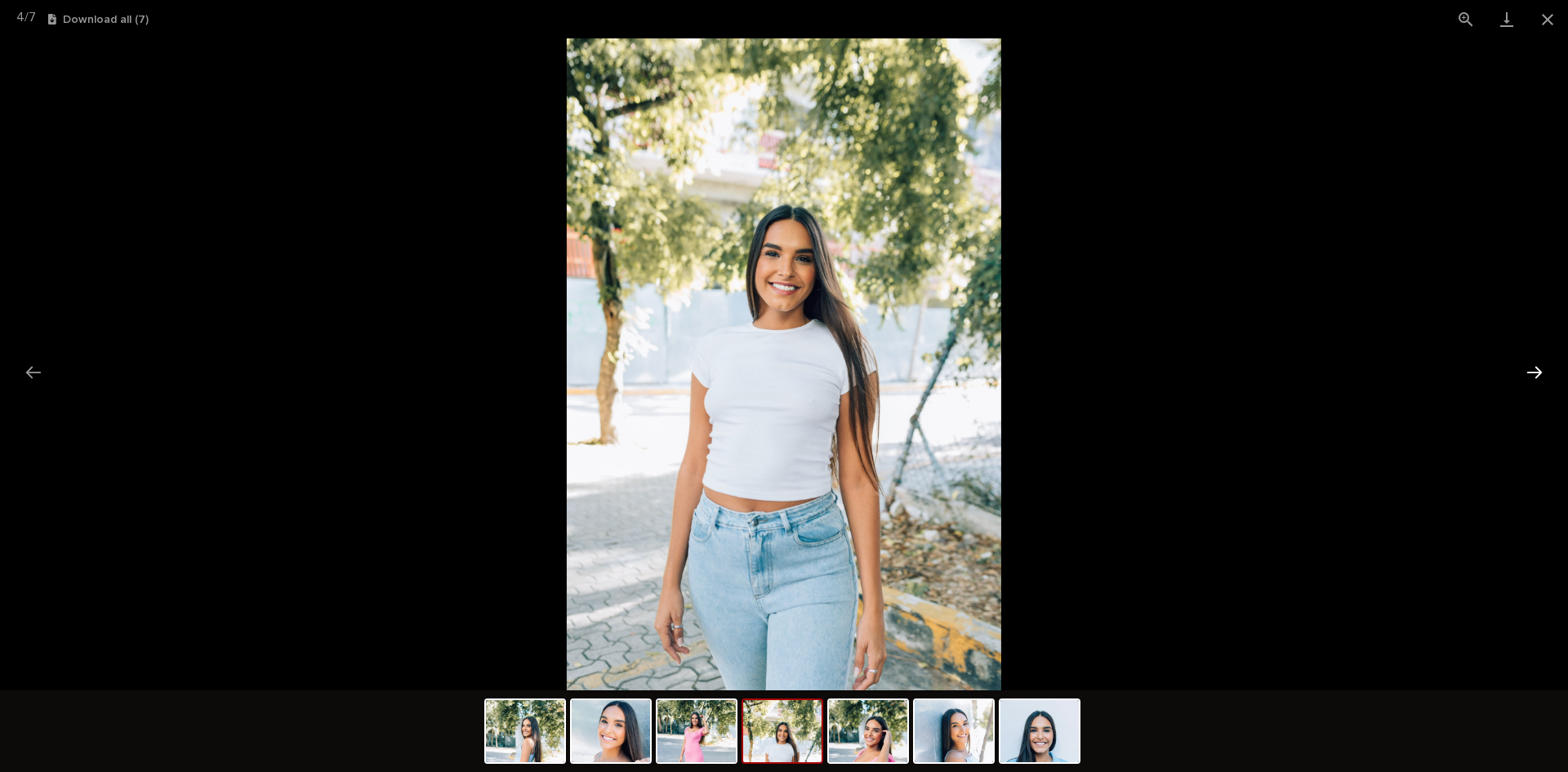
click at [1534, 368] on button "Next slide" at bounding box center [1534, 372] width 35 height 32
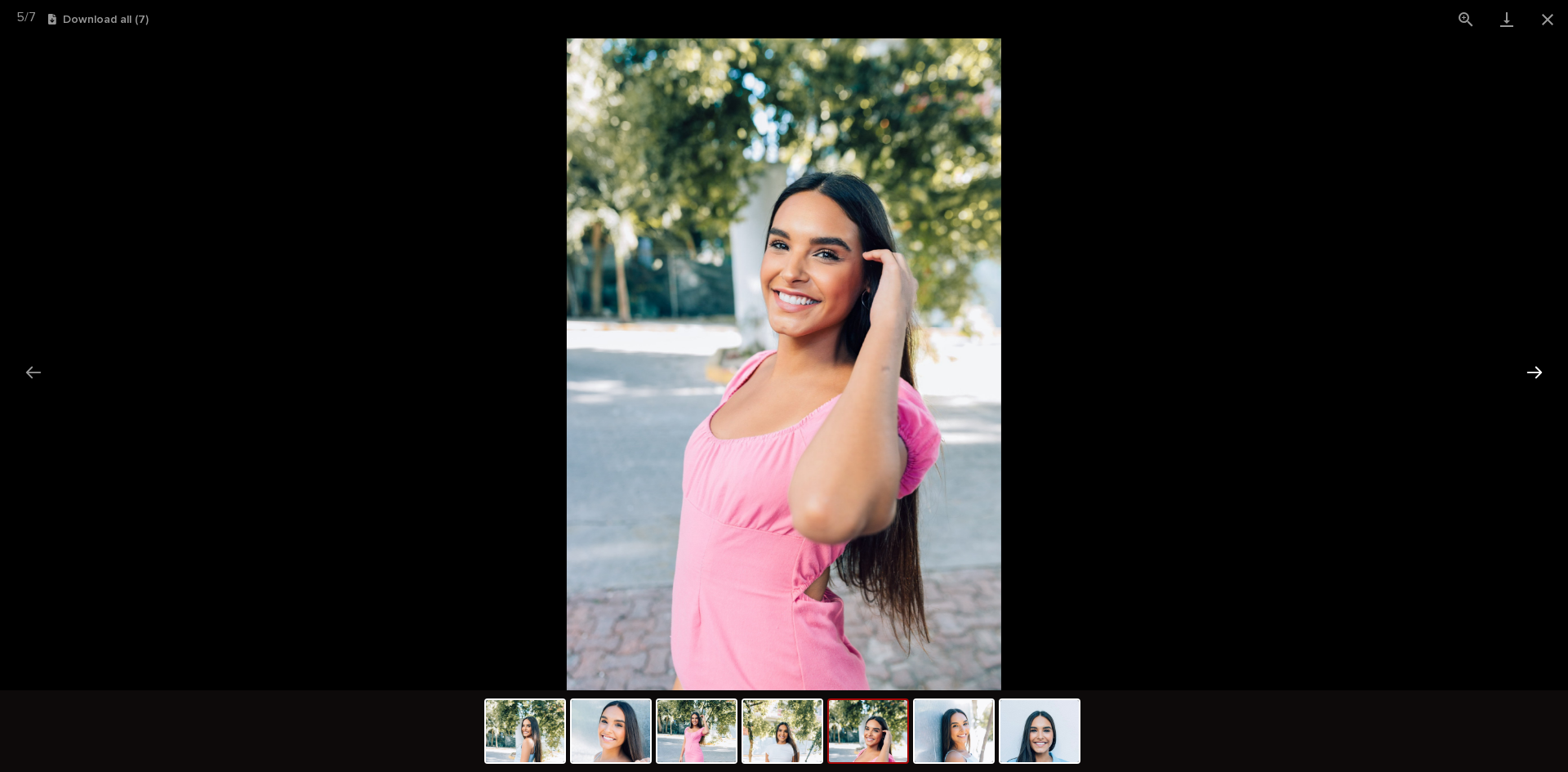
click at [1534, 368] on button "Next slide" at bounding box center [1534, 372] width 35 height 32
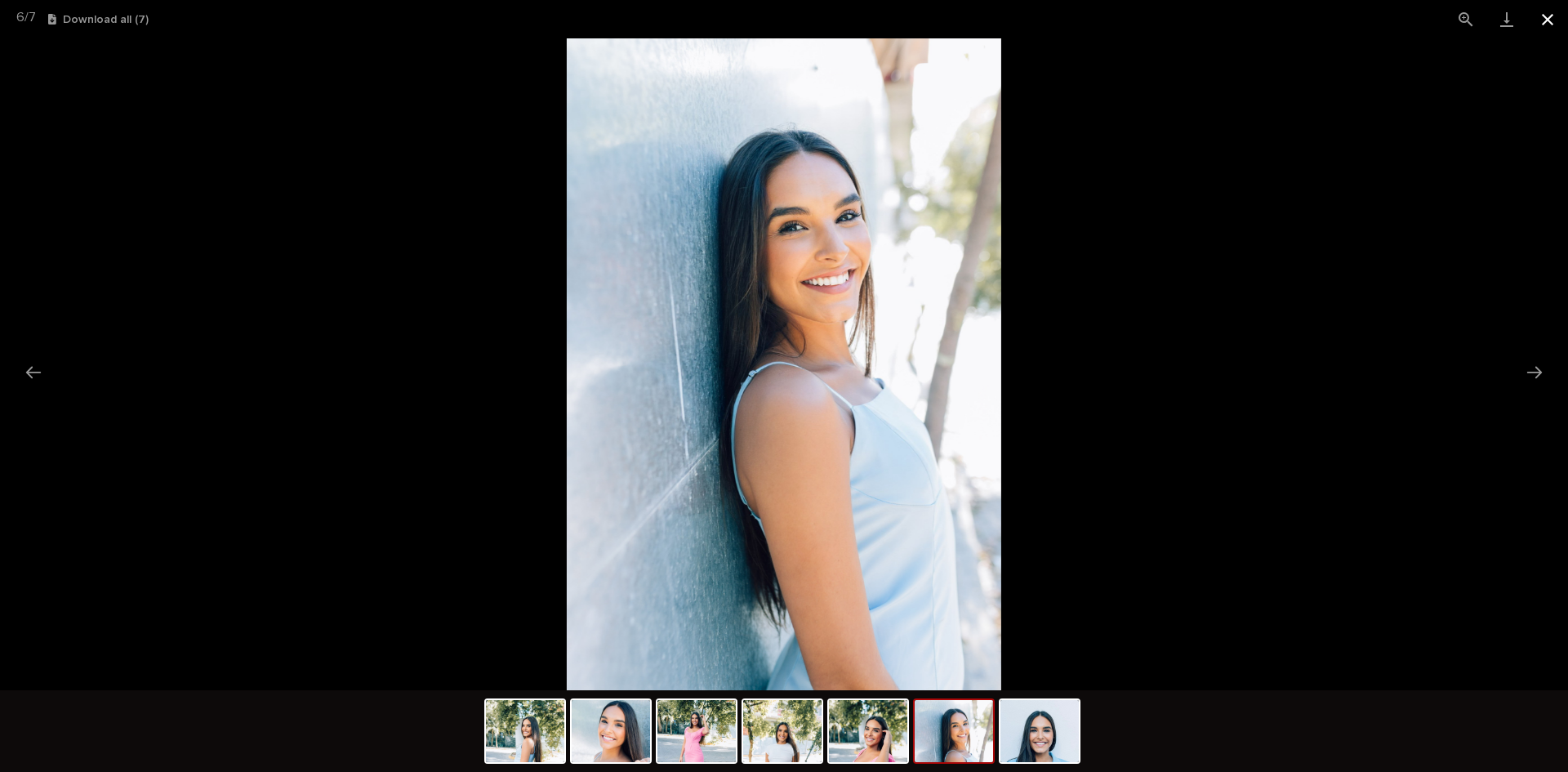
click at [1539, 16] on button "Close gallery" at bounding box center [1548, 19] width 41 height 38
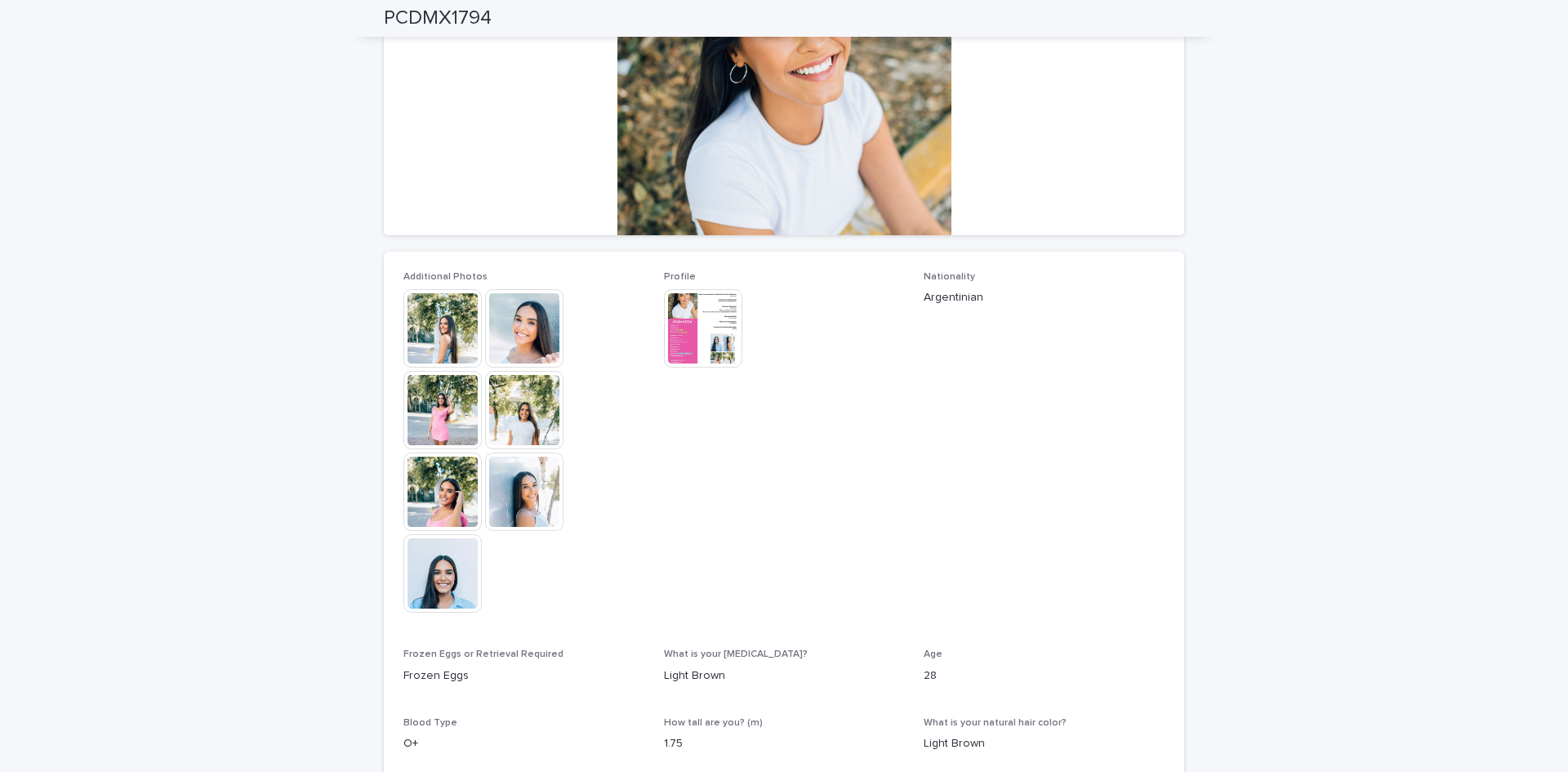
click at [682, 319] on img at bounding box center [703, 328] width 79 height 79
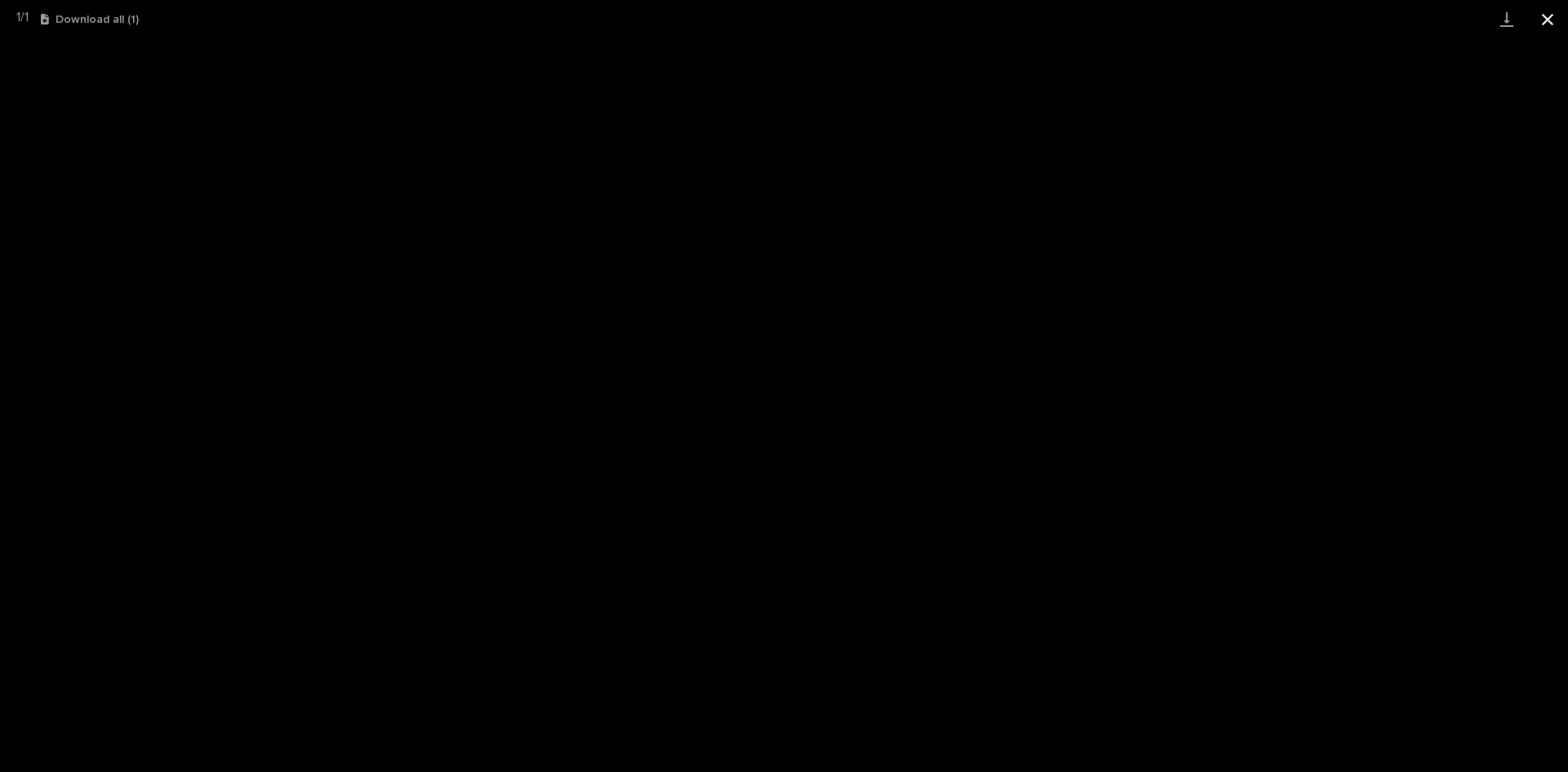
click at [1546, 15] on button "Close gallery" at bounding box center [1548, 19] width 41 height 38
